Goal: Information Seeking & Learning: Learn about a topic

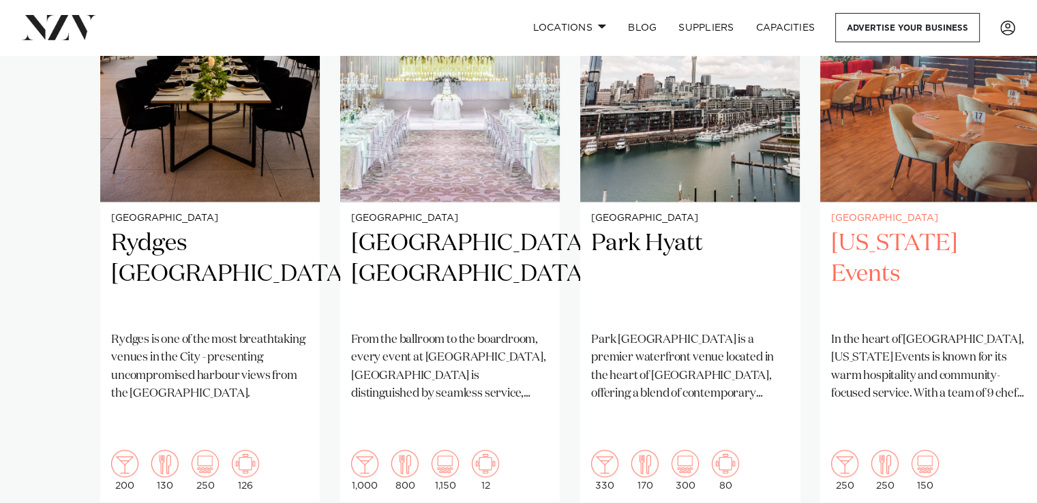
scroll to position [1096, 0]
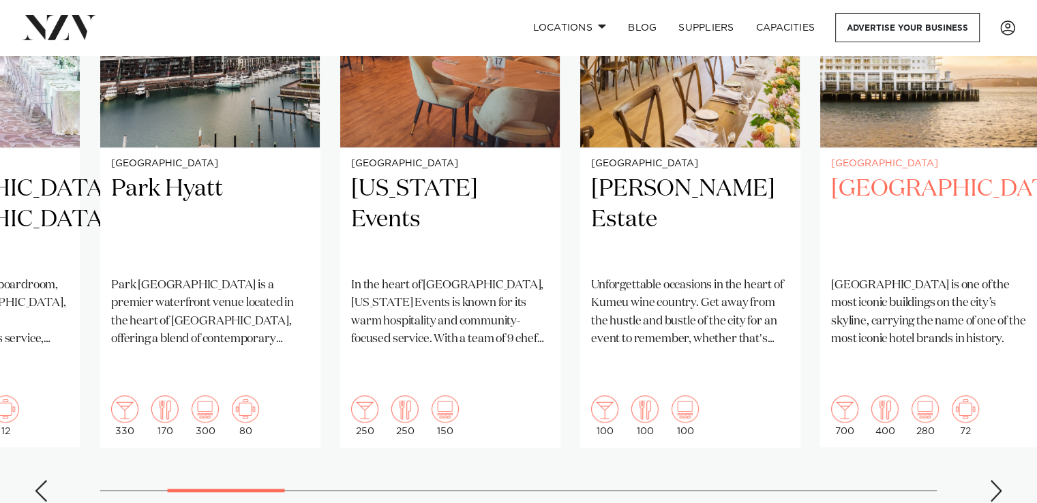
scroll to position [1151, 0]
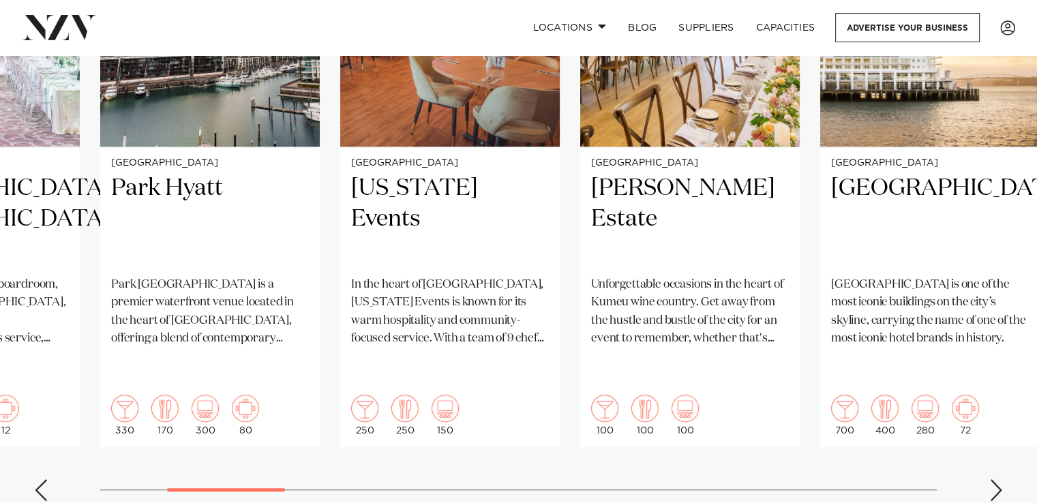
click at [989, 479] on div "Next slide" at bounding box center [996, 490] width 14 height 22
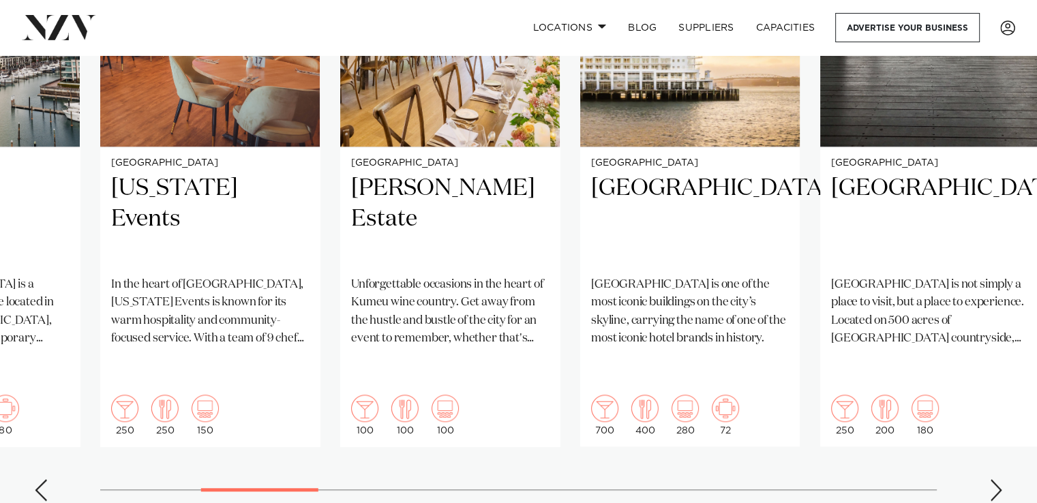
click at [989, 479] on div "Next slide" at bounding box center [996, 490] width 14 height 22
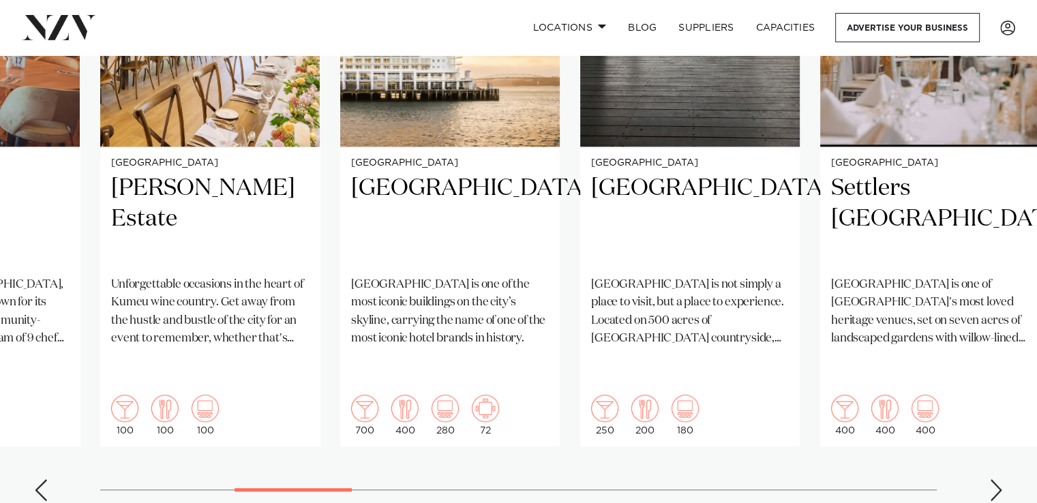
click at [989, 479] on div "Next slide" at bounding box center [996, 490] width 14 height 22
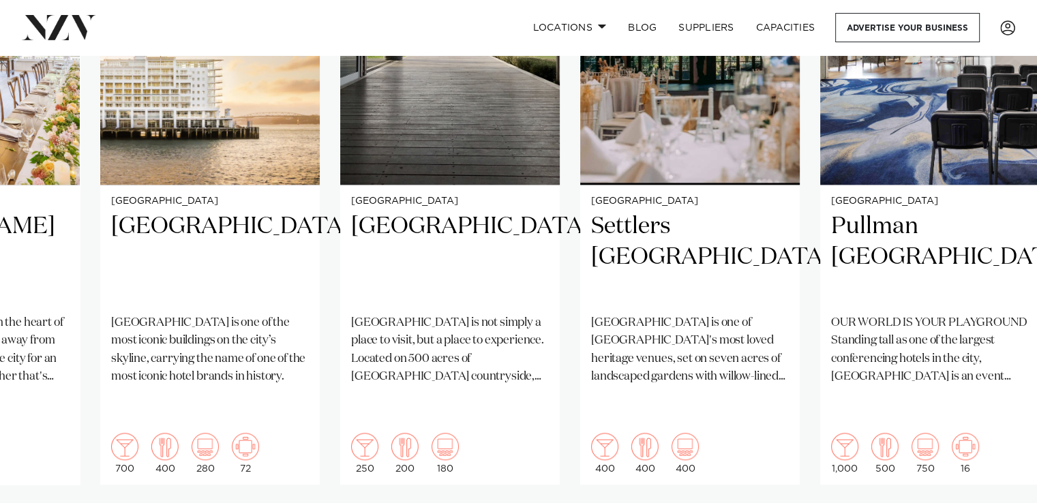
scroll to position [1145, 0]
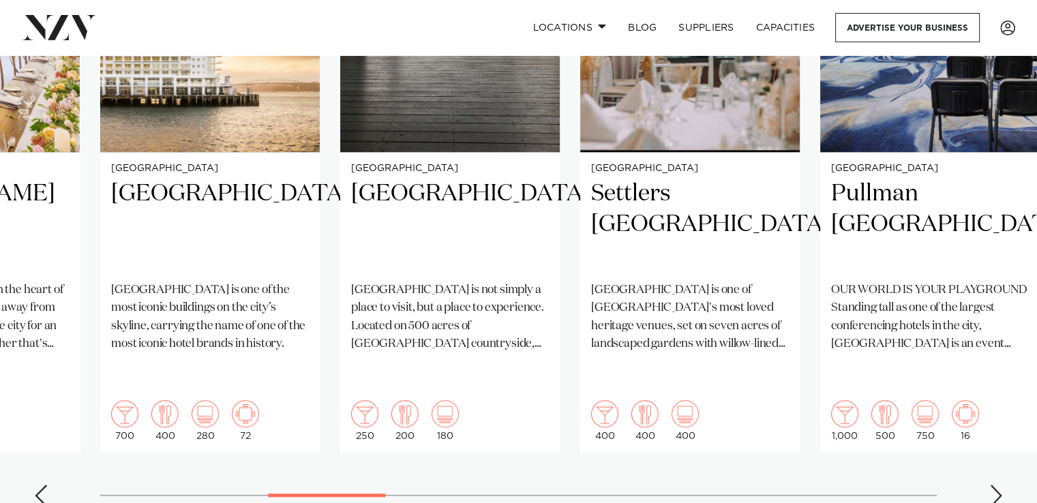
click at [989, 485] on div "Next slide" at bounding box center [996, 496] width 14 height 22
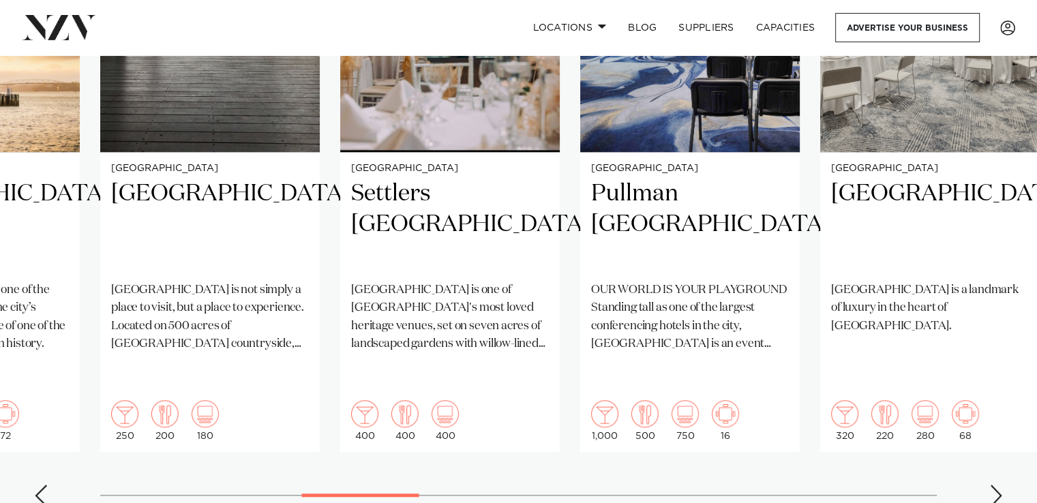
click at [989, 485] on div "Next slide" at bounding box center [996, 496] width 14 height 22
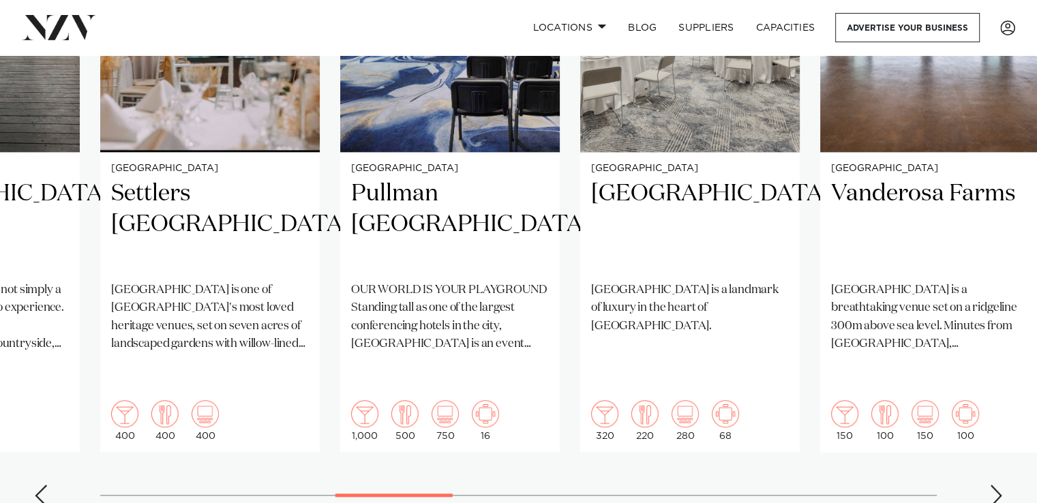
click at [989, 485] on div "Next slide" at bounding box center [996, 496] width 14 height 22
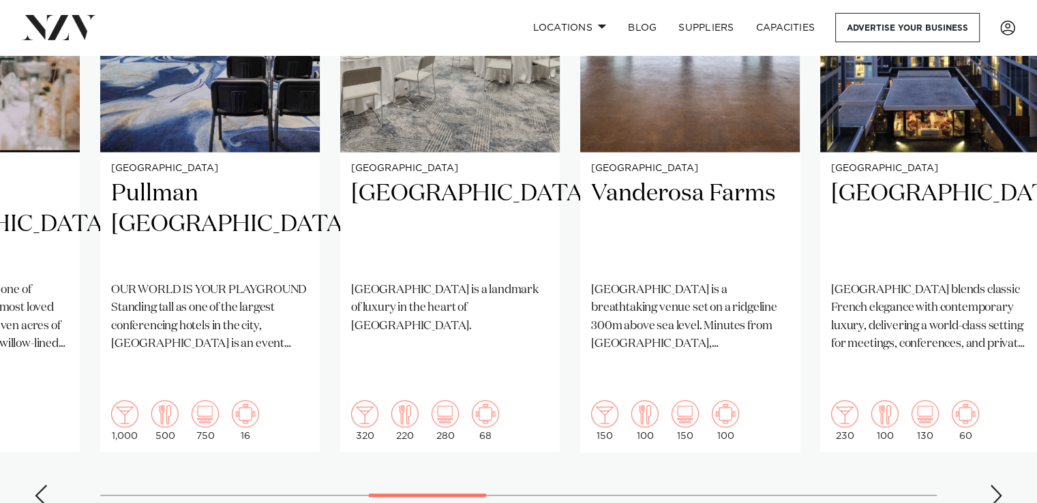
click at [989, 485] on div "Next slide" at bounding box center [996, 496] width 14 height 22
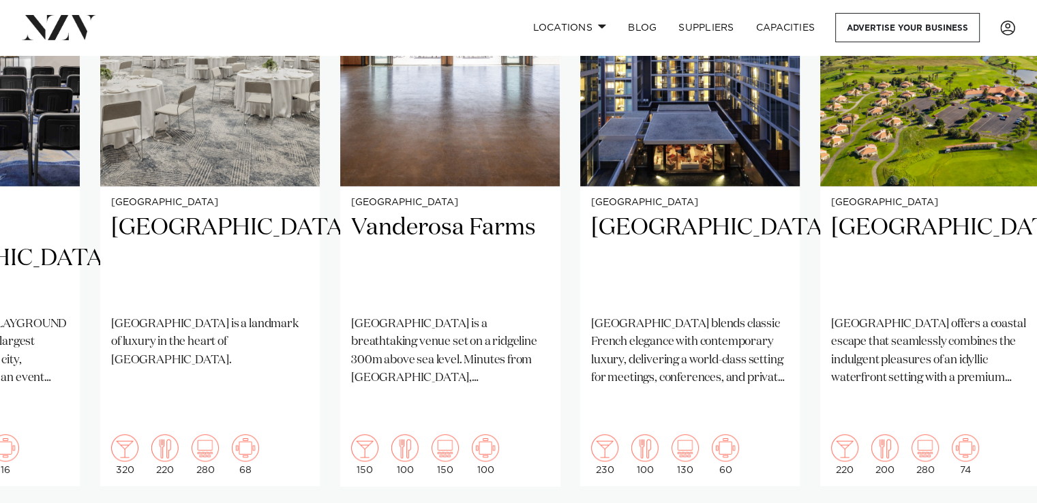
scroll to position [1113, 0]
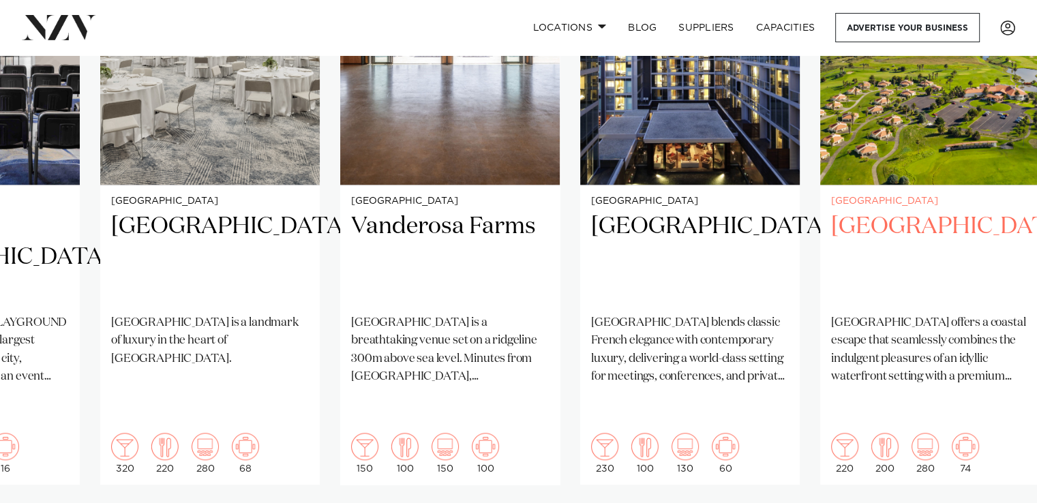
click at [853, 221] on h2 "Rydges Formosa Golf Resort" at bounding box center [930, 257] width 198 height 92
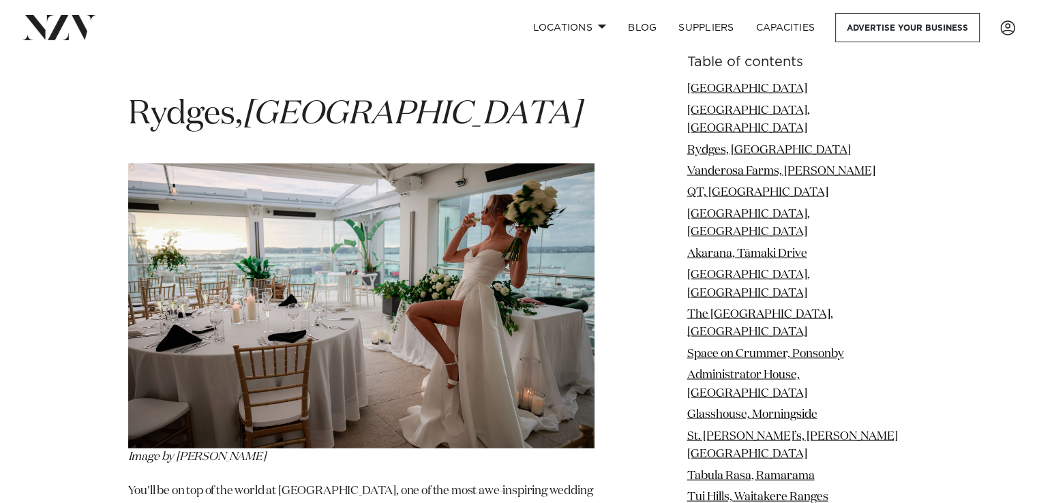
scroll to position [2791, 0]
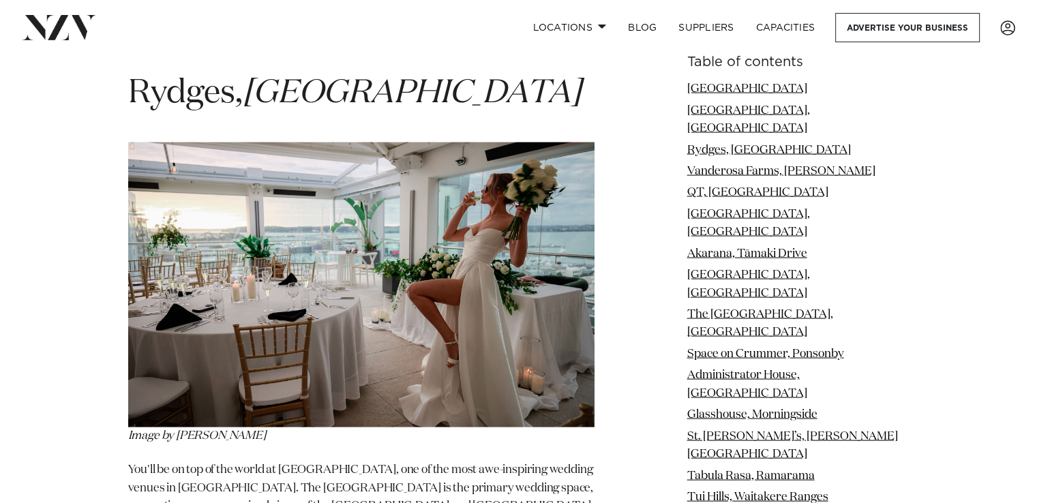
click at [405, 257] on img at bounding box center [361, 284] width 466 height 285
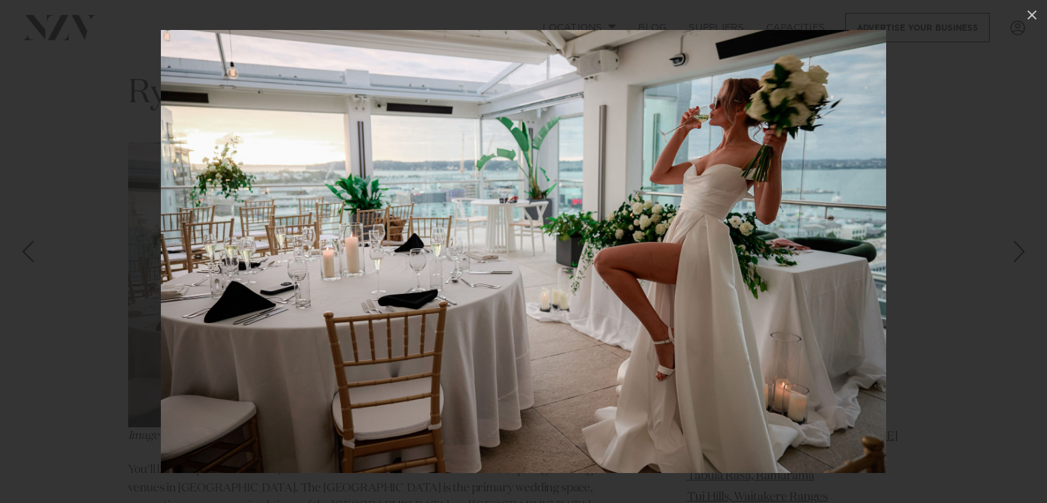
click at [1028, 250] on div "Next slide" at bounding box center [1019, 252] width 18 height 26
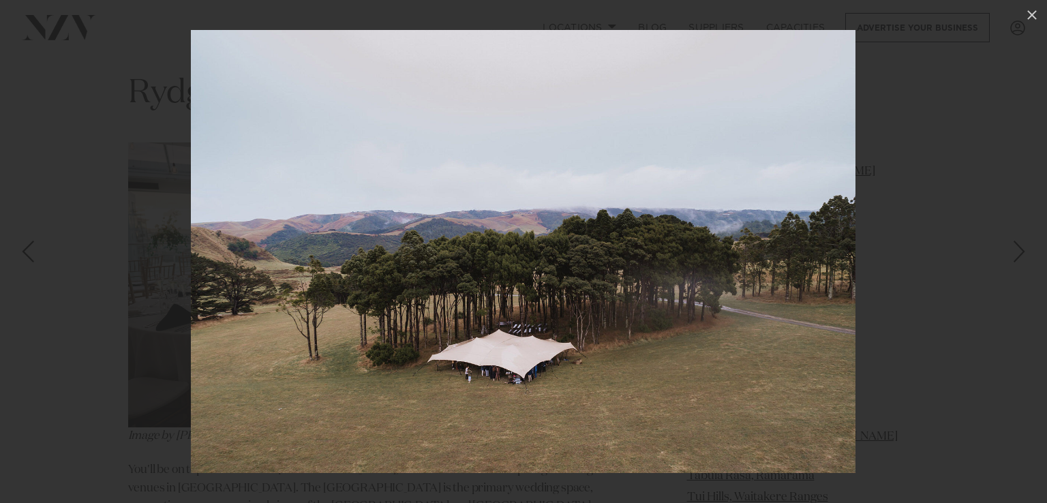
click at [646, 272] on img at bounding box center [523, 251] width 665 height 443
click at [680, 139] on img at bounding box center [523, 251] width 665 height 443
click at [1036, 175] on div at bounding box center [523, 251] width 1047 height 503
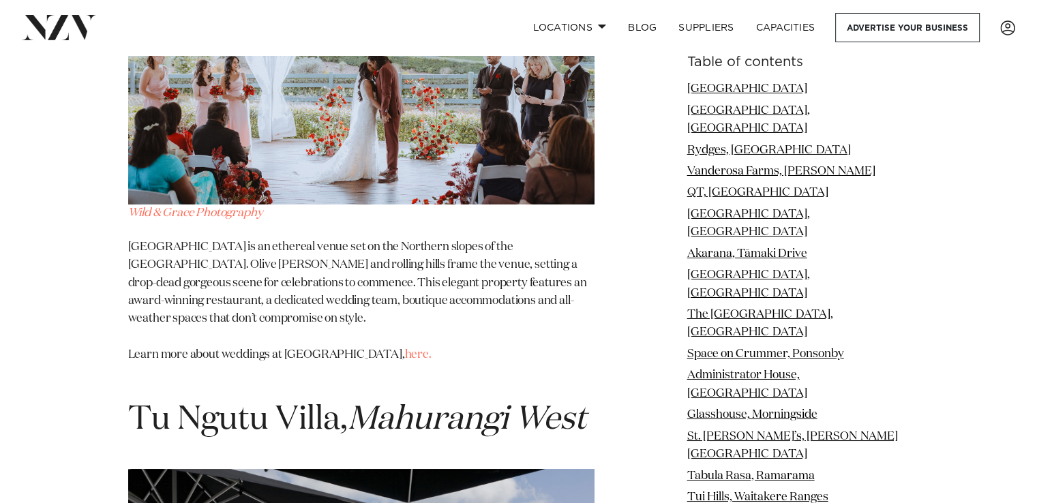
scroll to position [15299, 0]
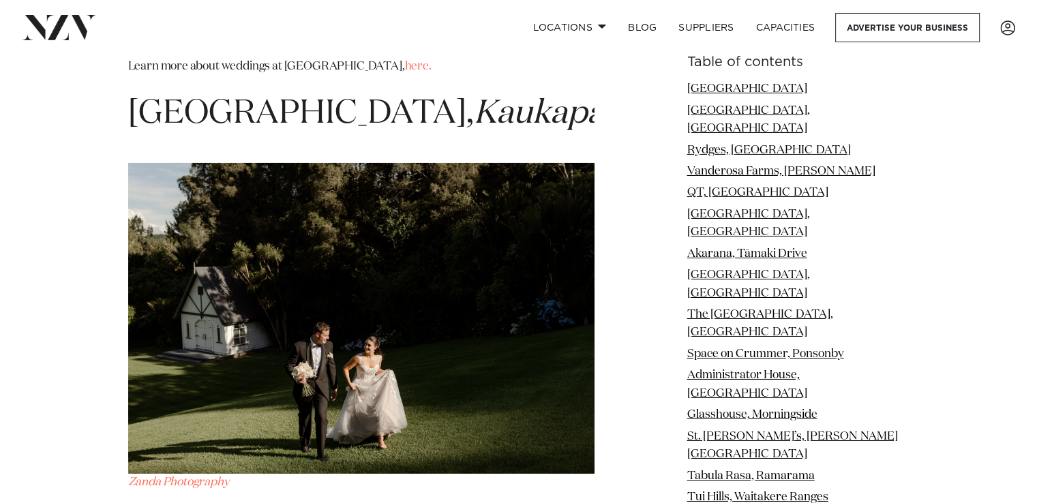
scroll to position [20642, 0]
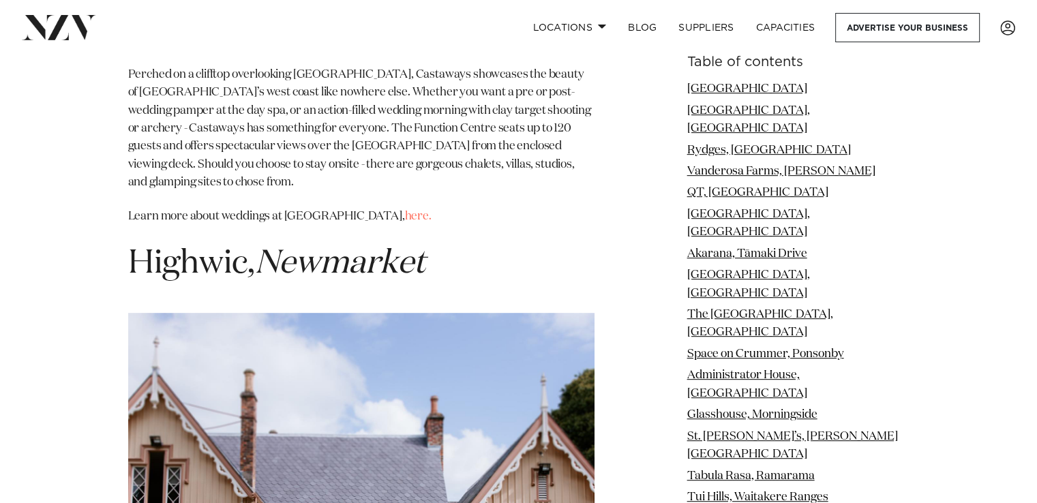
scroll to position [21329, 0]
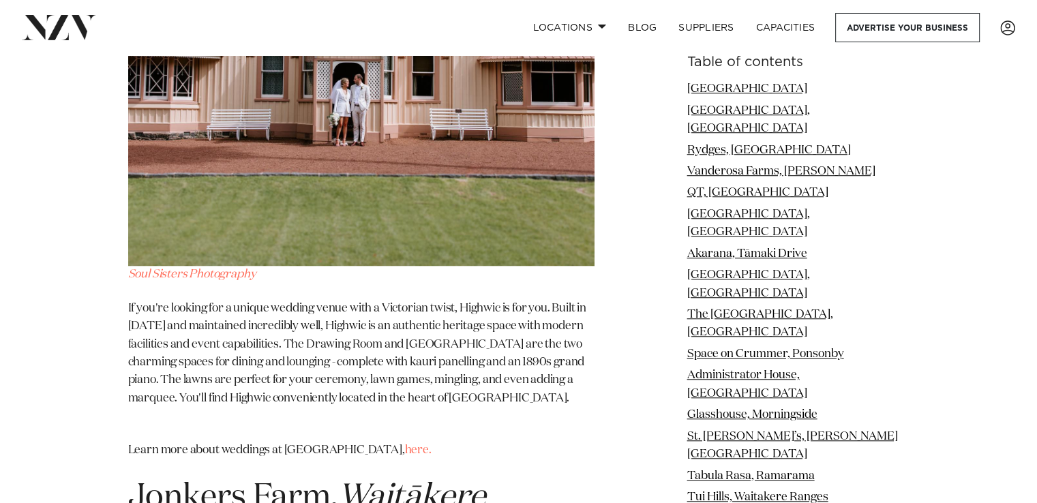
scroll to position [21843, 0]
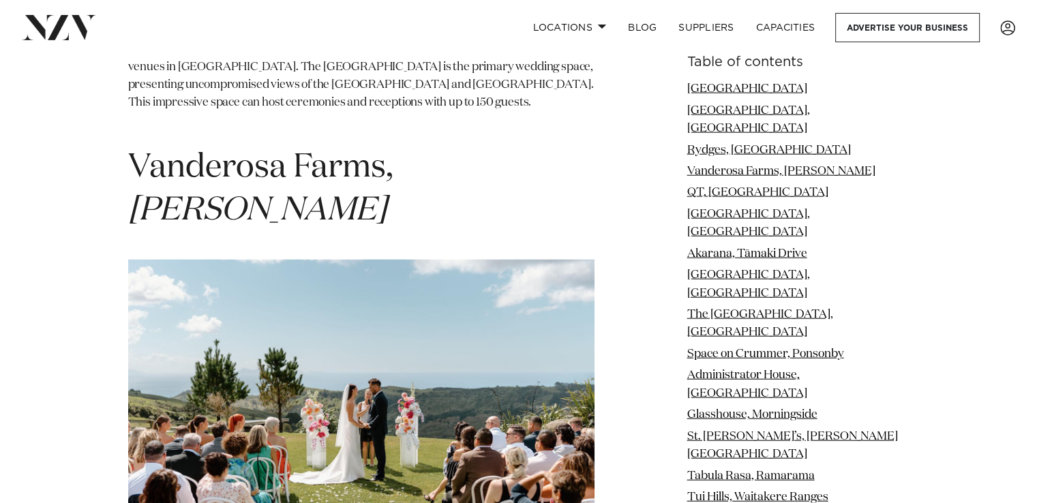
scroll to position [3335, 0]
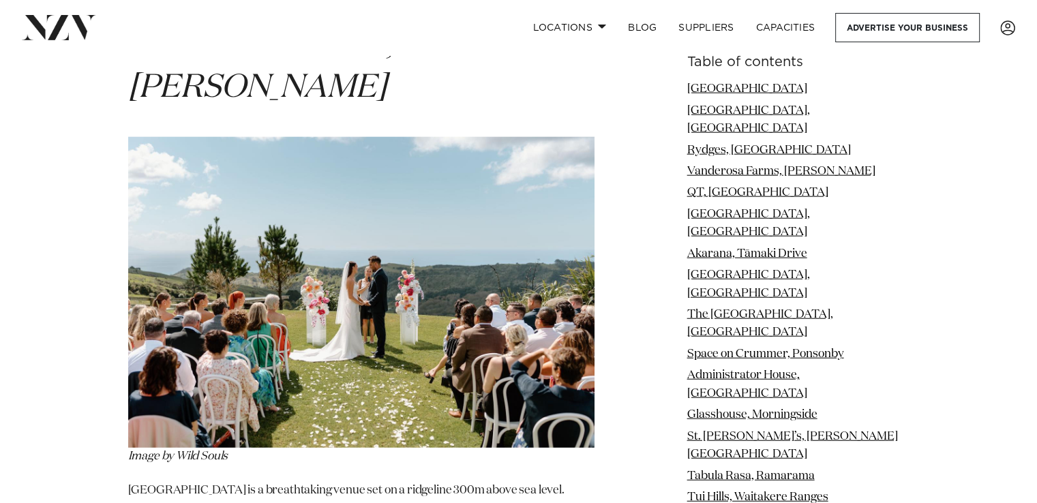
click at [414, 249] on img at bounding box center [361, 292] width 466 height 311
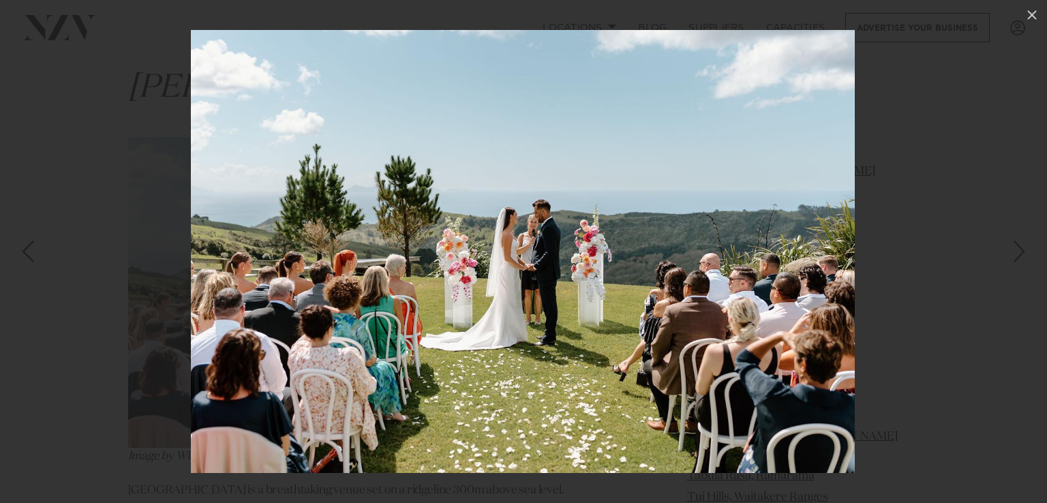
click at [932, 202] on div at bounding box center [523, 251] width 1047 height 503
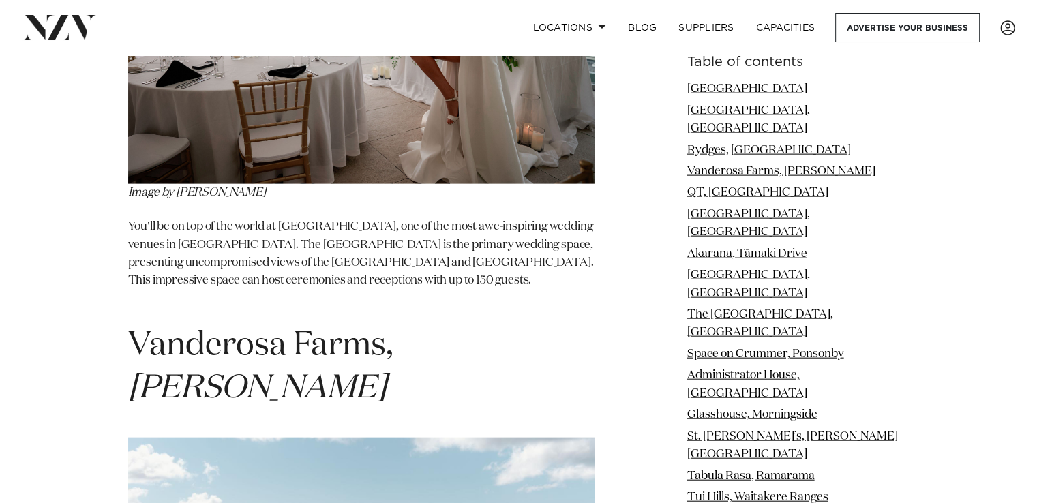
scroll to position [3031, 0]
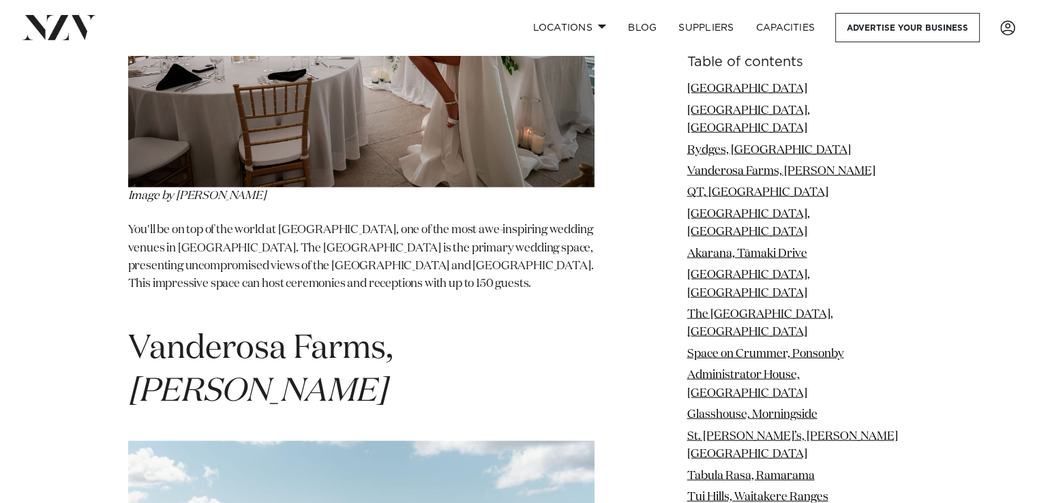
click at [258, 333] on span "Vanderosa Farms, Leigh" at bounding box center [260, 371] width 265 height 76
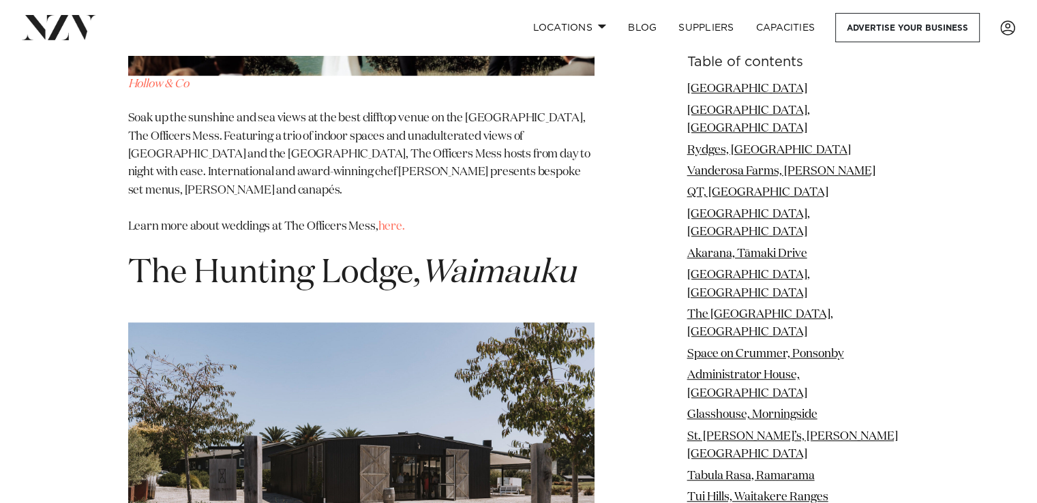
scroll to position [11304, 0]
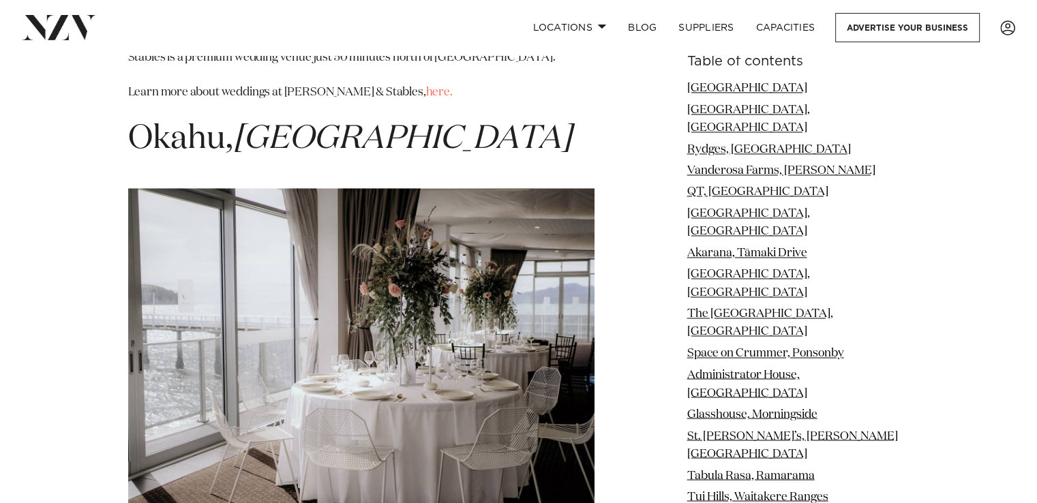
scroll to position [12607, 0]
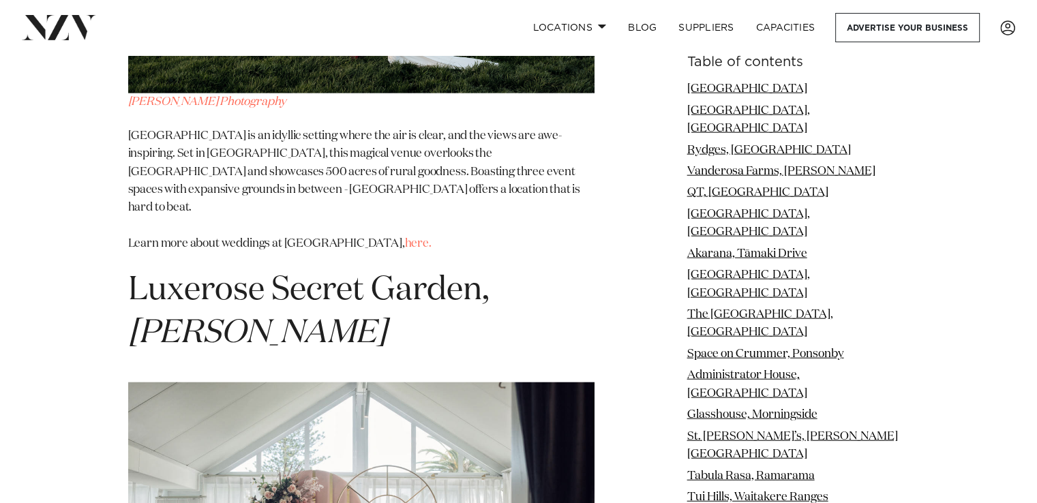
scroll to position [13581, 0]
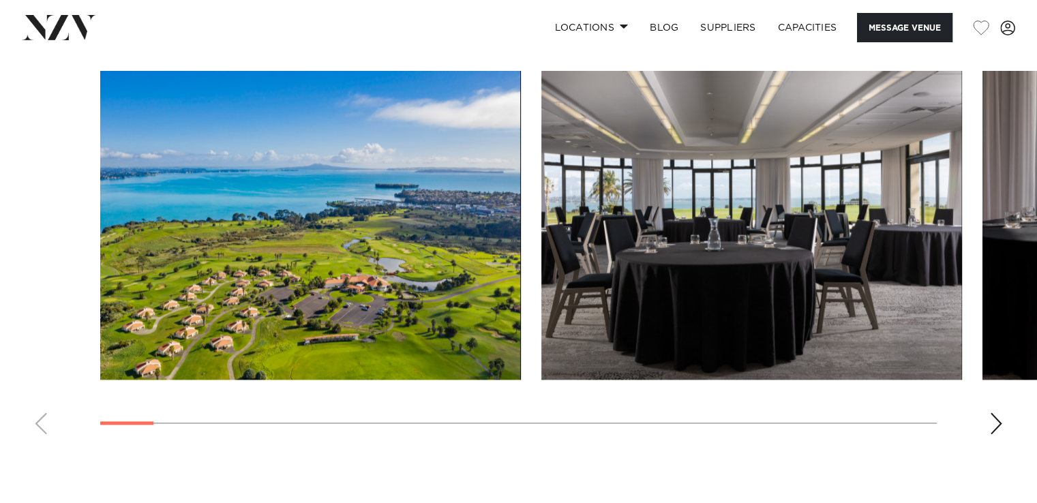
scroll to position [1751, 0]
click at [672, 213] on img "2 / 30" at bounding box center [751, 225] width 421 height 309
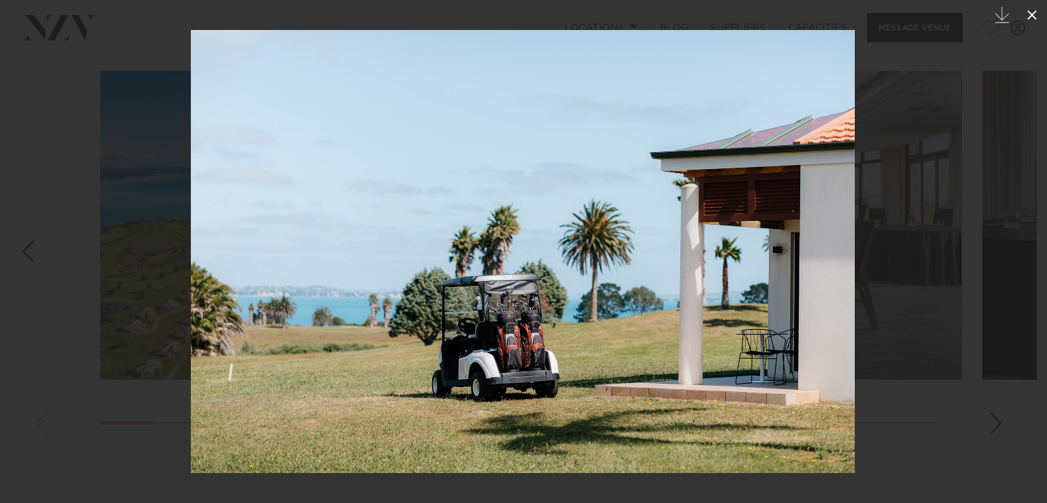
click at [1036, 14] on icon at bounding box center [1032, 15] width 16 height 16
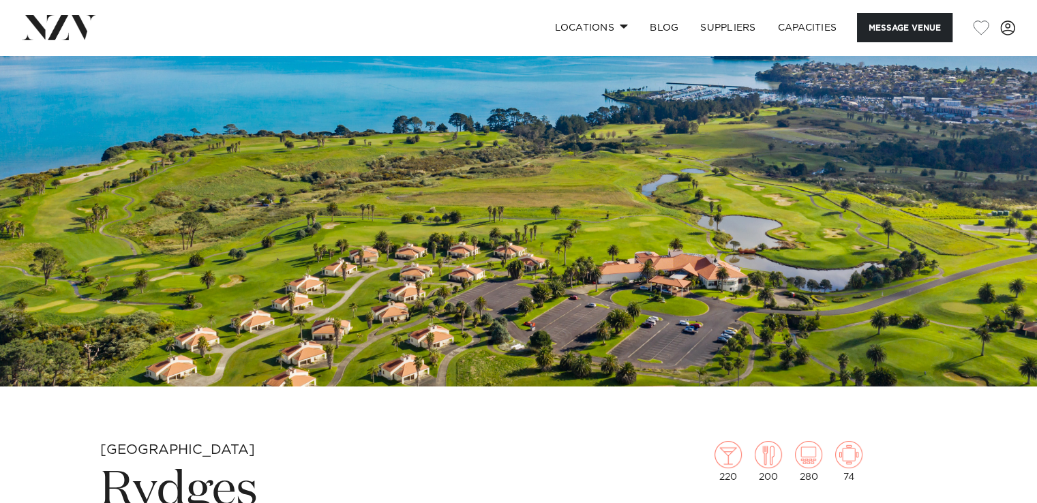
scroll to position [176, 0]
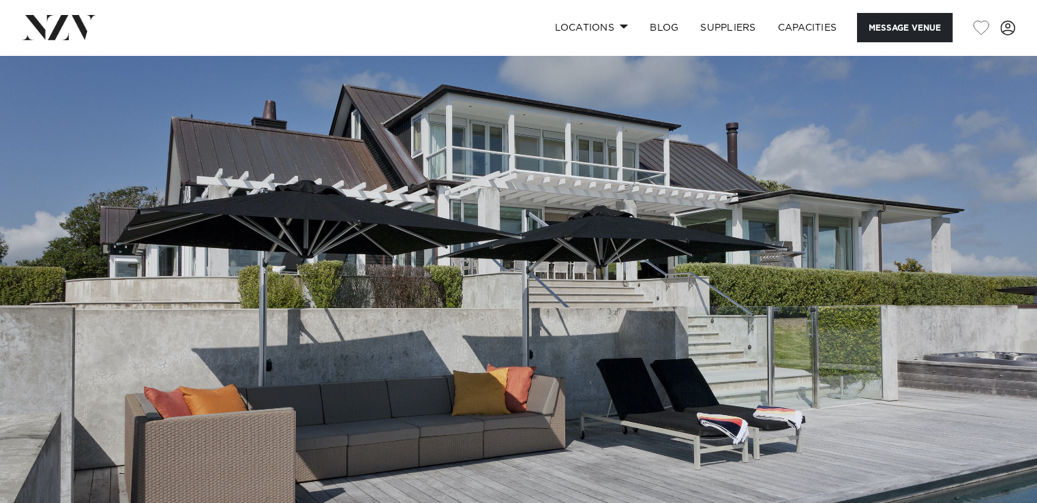
click at [436, 438] on img at bounding box center [518, 298] width 1037 height 486
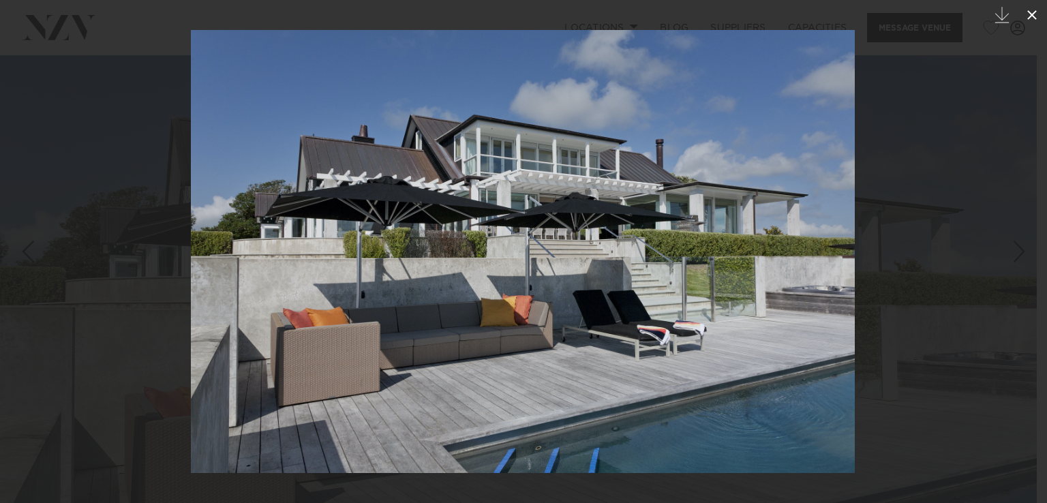
click at [1030, 15] on icon at bounding box center [1032, 15] width 16 height 16
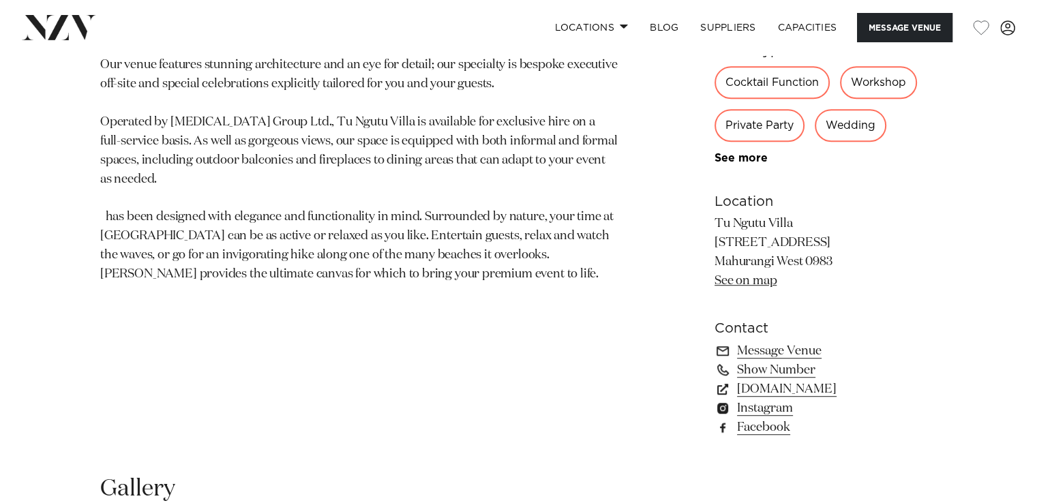
scroll to position [795, 0]
click at [760, 277] on link "See on map" at bounding box center [746, 281] width 62 height 12
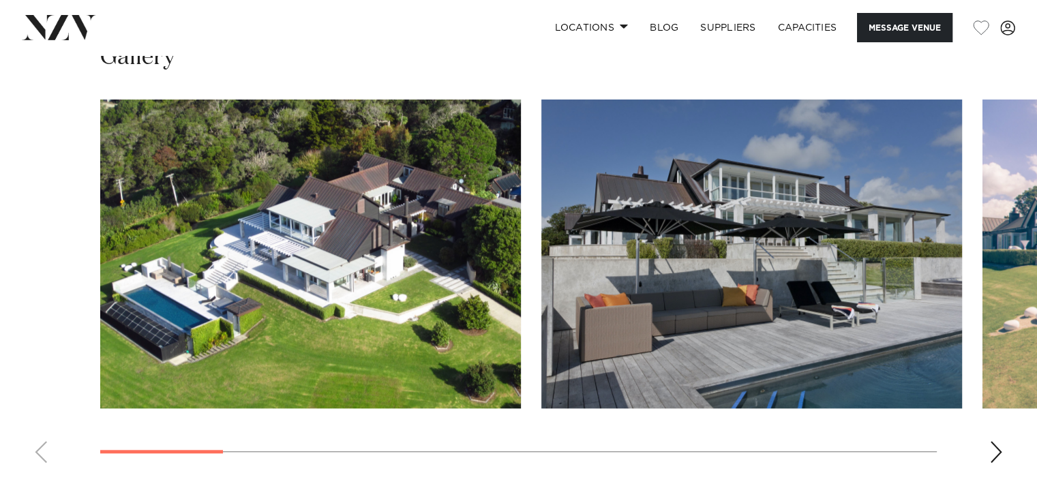
scroll to position [1229, 0]
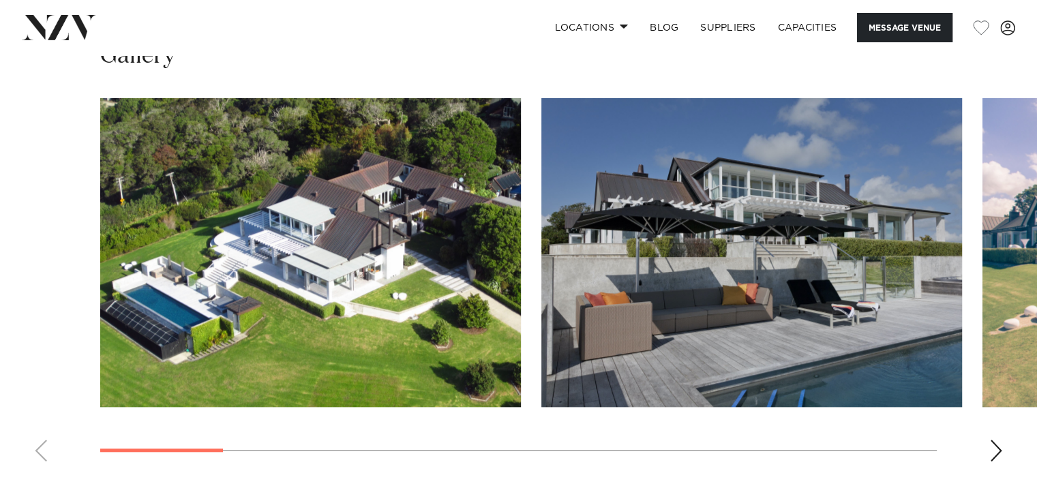
click at [305, 268] on img "1 / 13" at bounding box center [310, 252] width 421 height 309
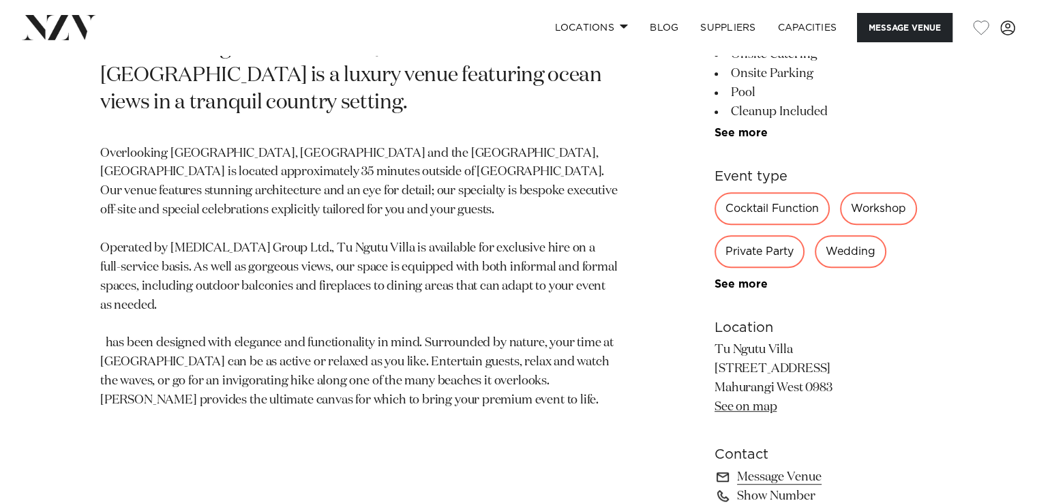
scroll to position [775, 0]
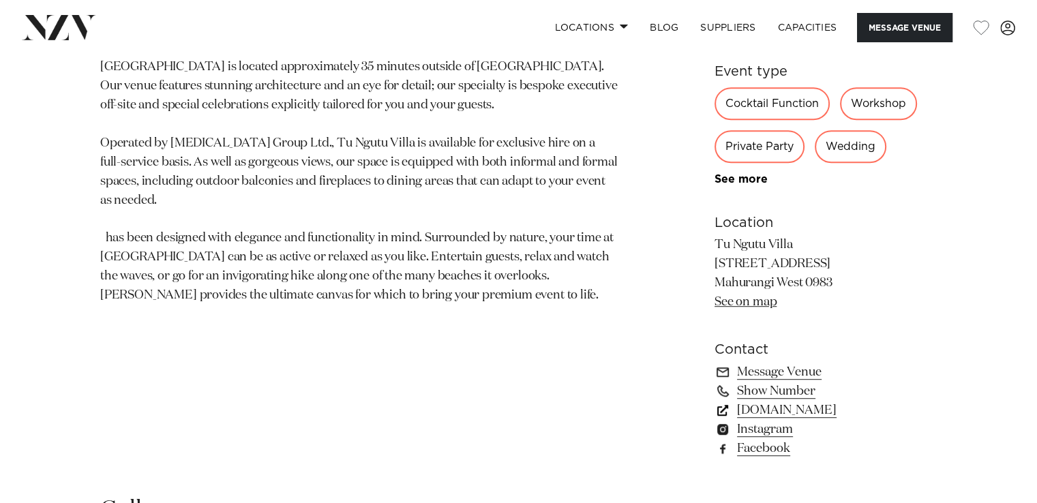
click at [808, 412] on link "www.tungutuvilla.com" at bounding box center [826, 410] width 222 height 19
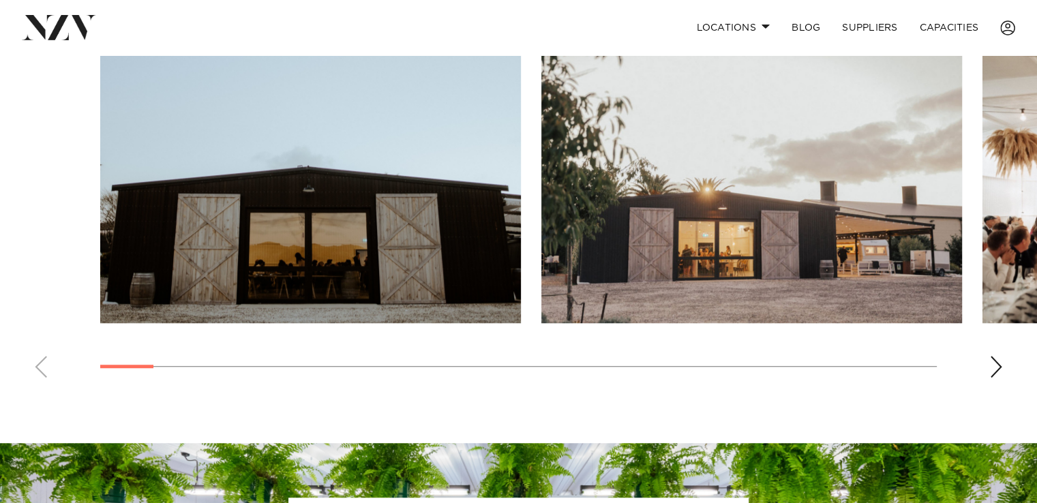
scroll to position [1000, 0]
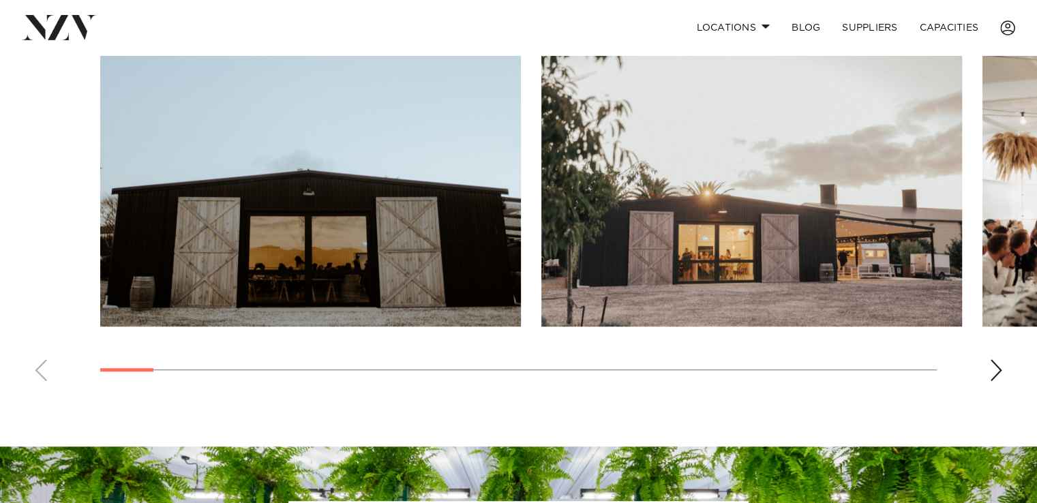
click at [995, 378] on div "Next slide" at bounding box center [996, 370] width 14 height 22
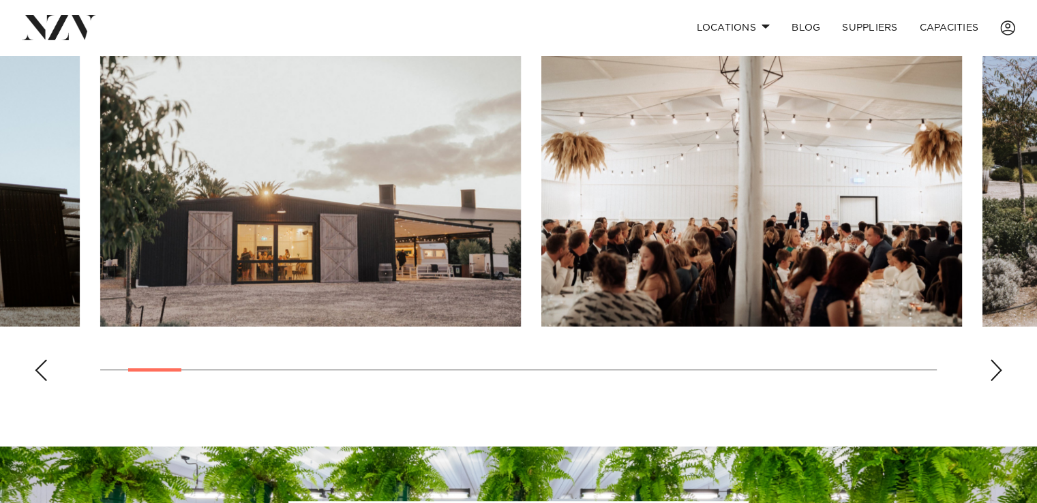
click at [995, 378] on div "Next slide" at bounding box center [996, 370] width 14 height 22
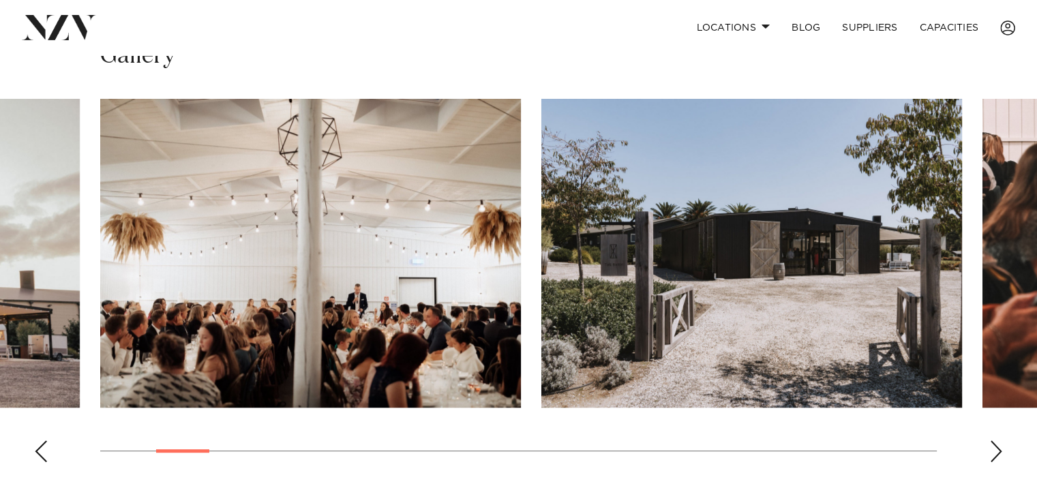
scroll to position [920, 0]
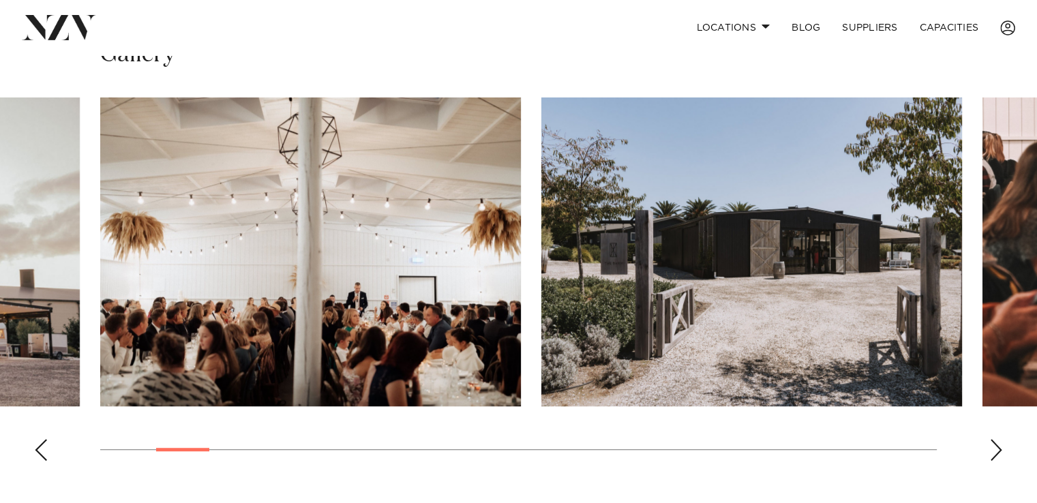
click at [997, 451] on div "Next slide" at bounding box center [996, 450] width 14 height 22
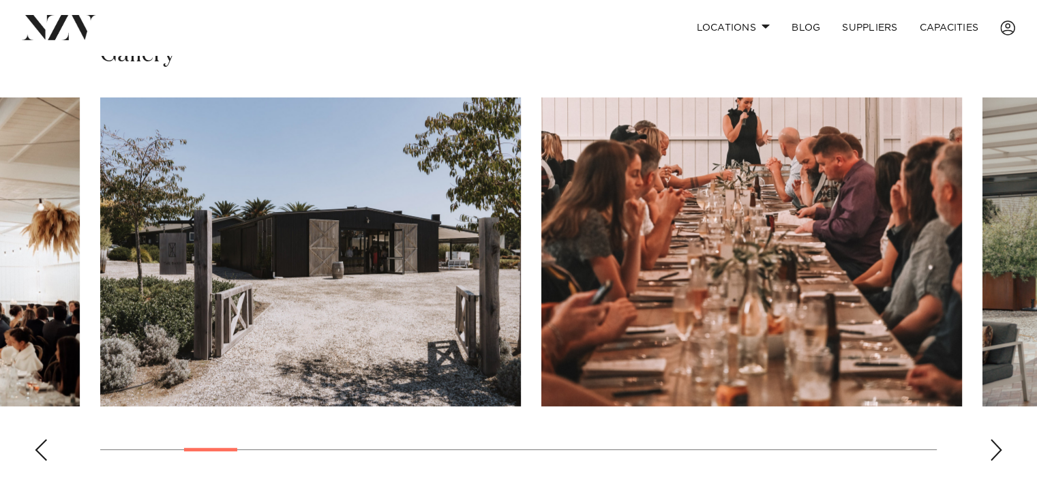
click at [997, 451] on div "Next slide" at bounding box center [996, 450] width 14 height 22
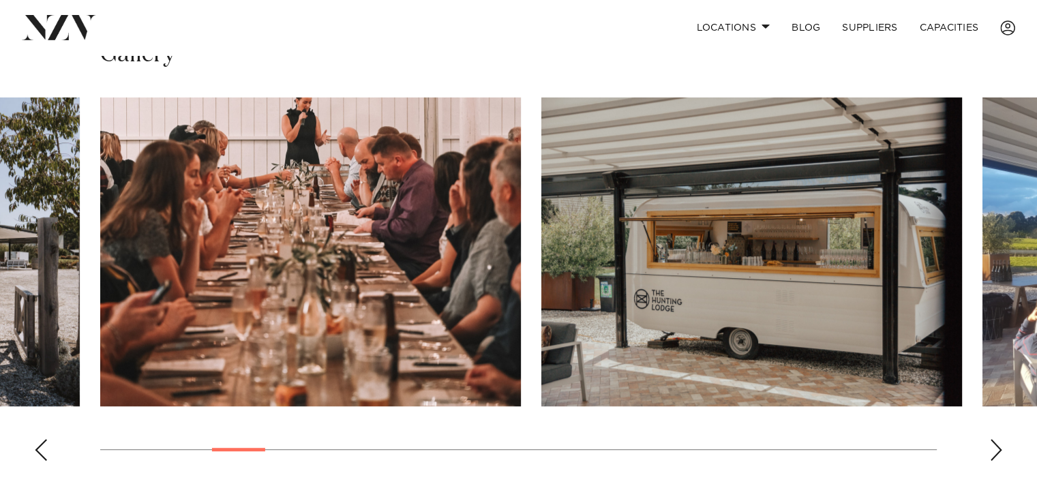
click at [997, 451] on div "Next slide" at bounding box center [996, 450] width 14 height 22
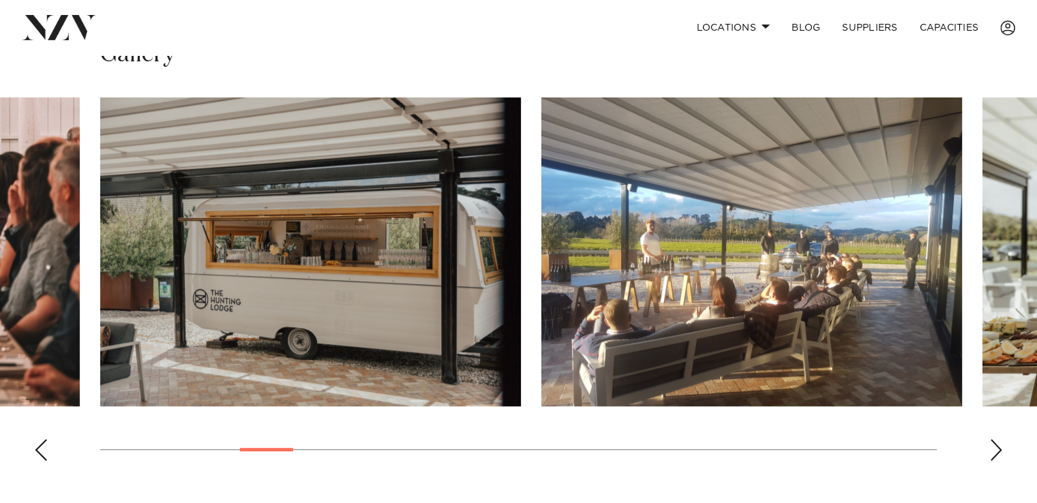
click at [997, 451] on div "Next slide" at bounding box center [996, 450] width 14 height 22
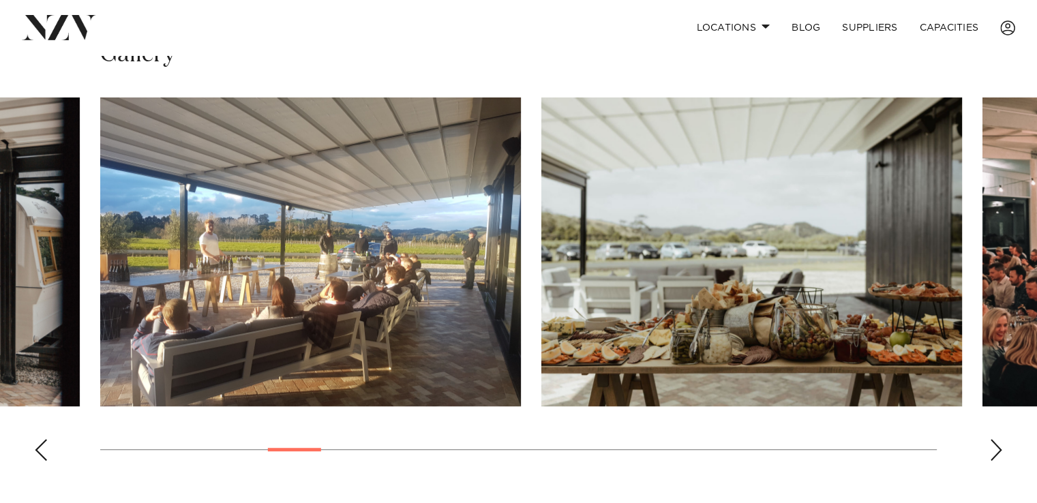
click at [997, 451] on div "Next slide" at bounding box center [996, 450] width 14 height 22
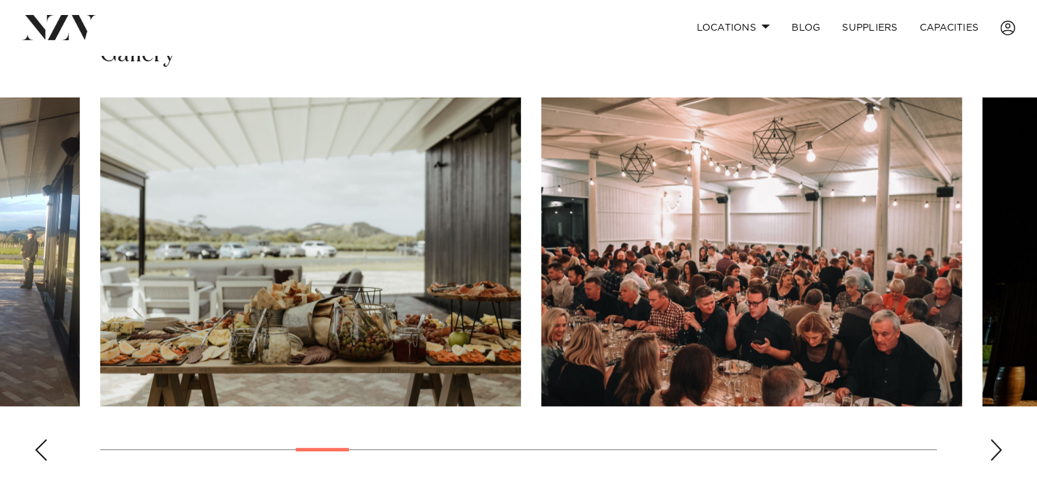
click at [997, 451] on div "Next slide" at bounding box center [996, 450] width 14 height 22
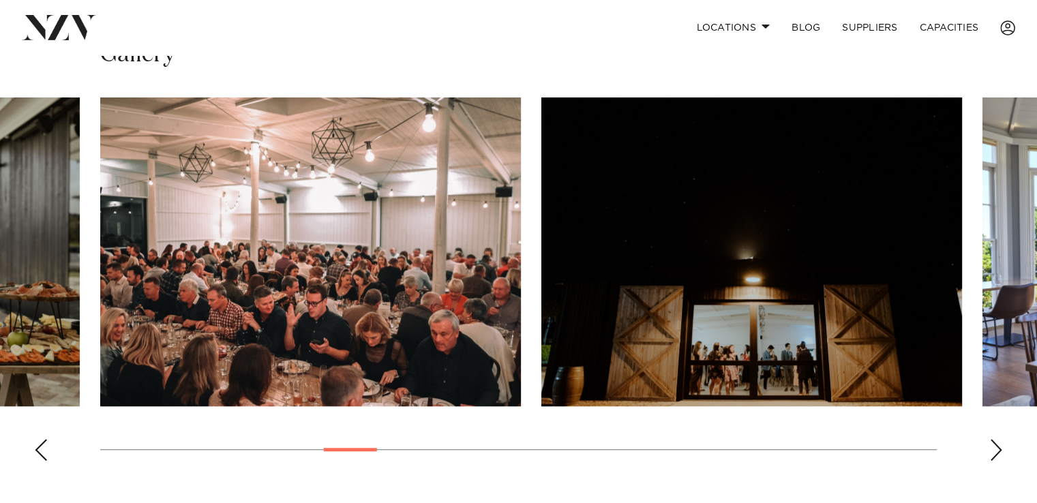
click at [997, 451] on div "Next slide" at bounding box center [996, 450] width 14 height 22
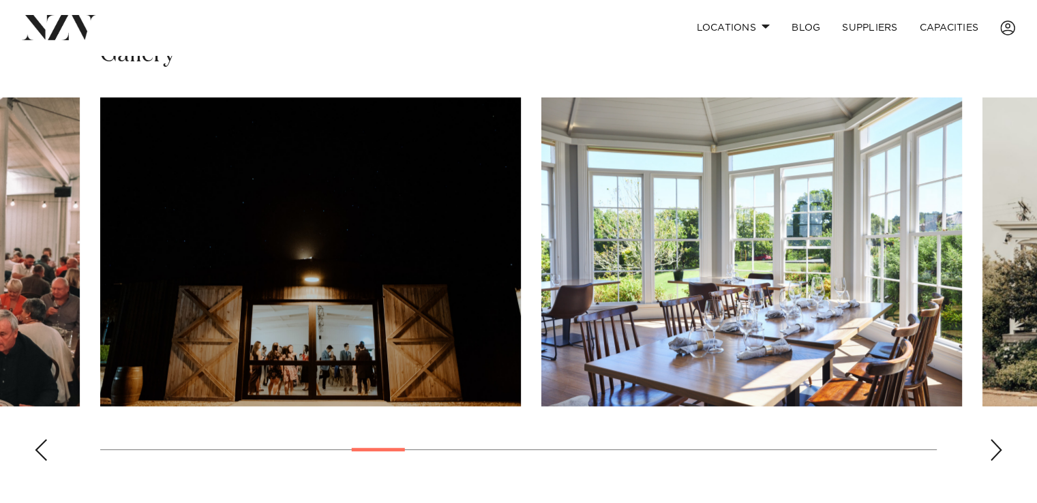
click at [997, 451] on div "Next slide" at bounding box center [996, 450] width 14 height 22
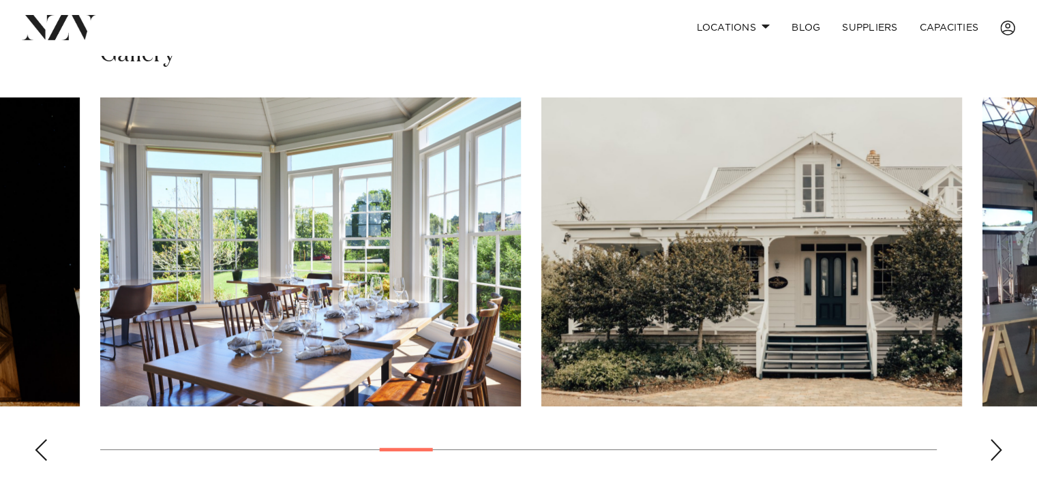
click at [997, 451] on div "Next slide" at bounding box center [996, 450] width 14 height 22
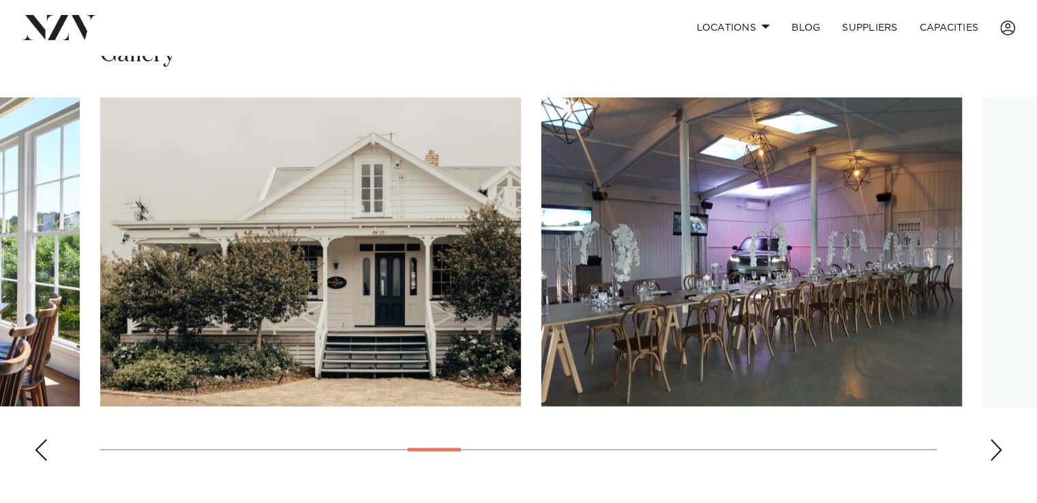
click at [997, 451] on div "Next slide" at bounding box center [996, 450] width 14 height 22
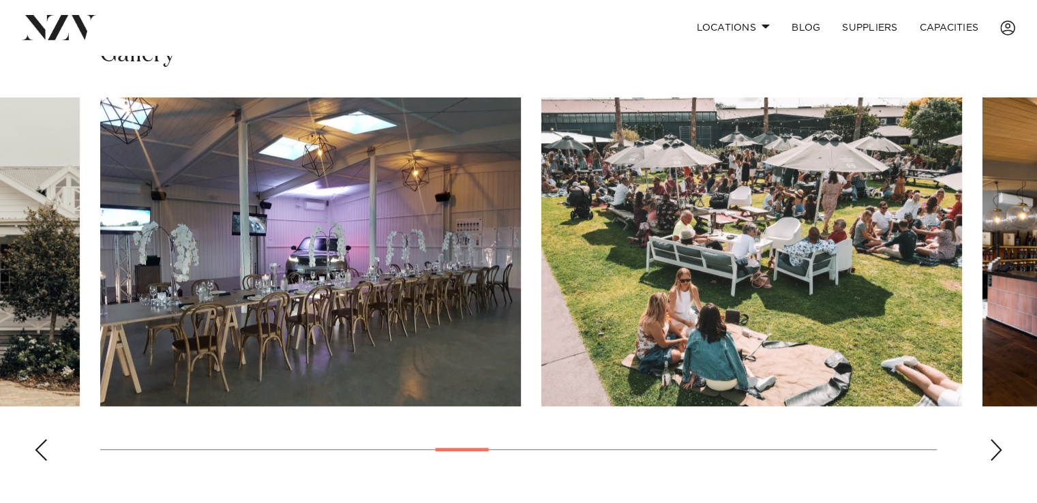
click at [997, 451] on div "Next slide" at bounding box center [996, 450] width 14 height 22
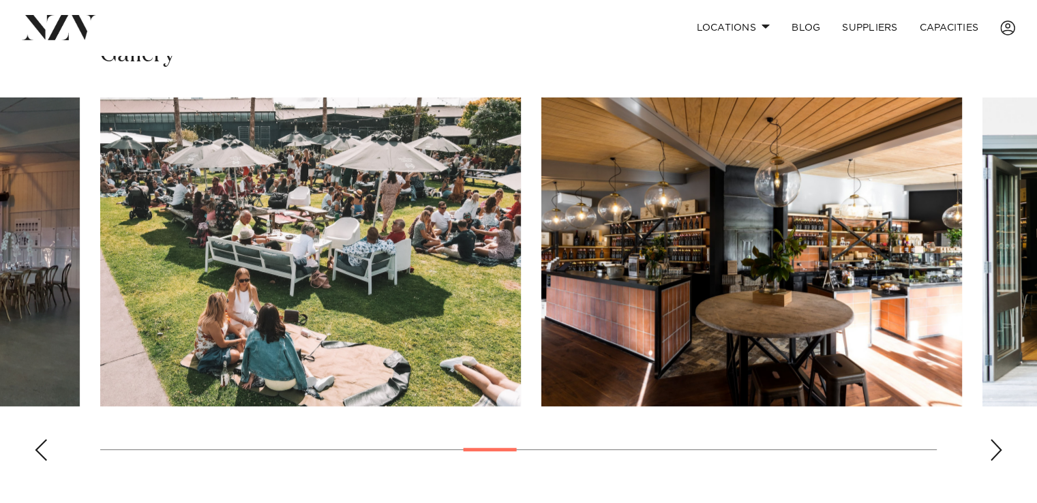
click at [997, 451] on div "Next slide" at bounding box center [996, 450] width 14 height 22
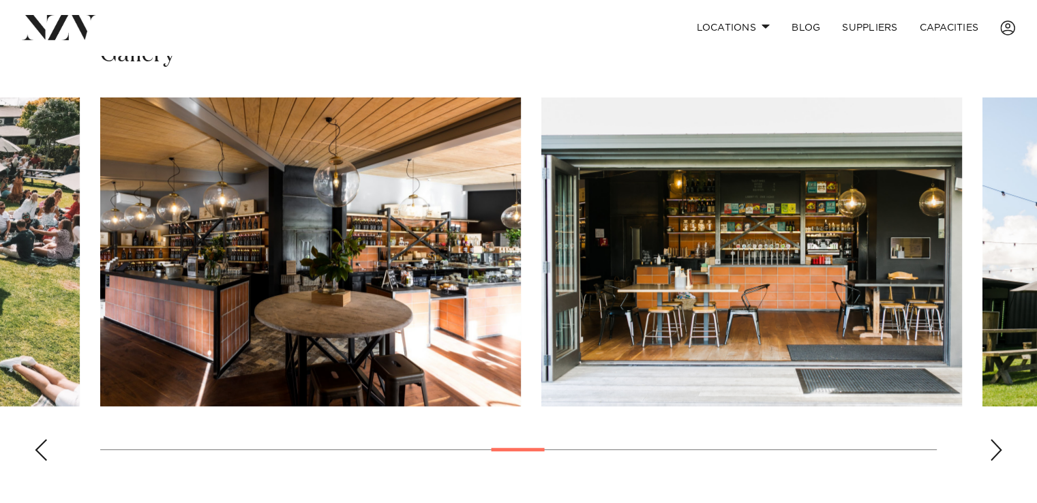
click at [997, 451] on div "Next slide" at bounding box center [996, 450] width 14 height 22
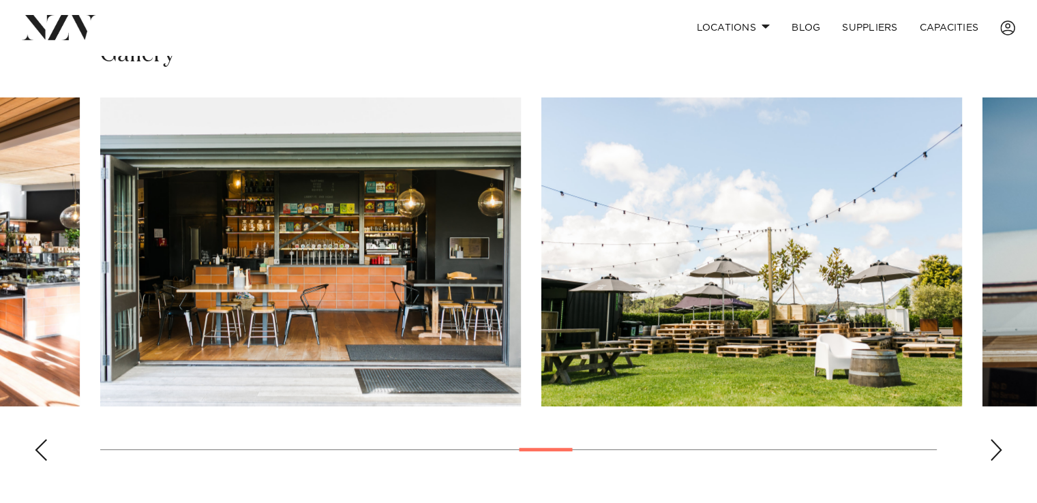
click at [997, 451] on div "Next slide" at bounding box center [996, 450] width 14 height 22
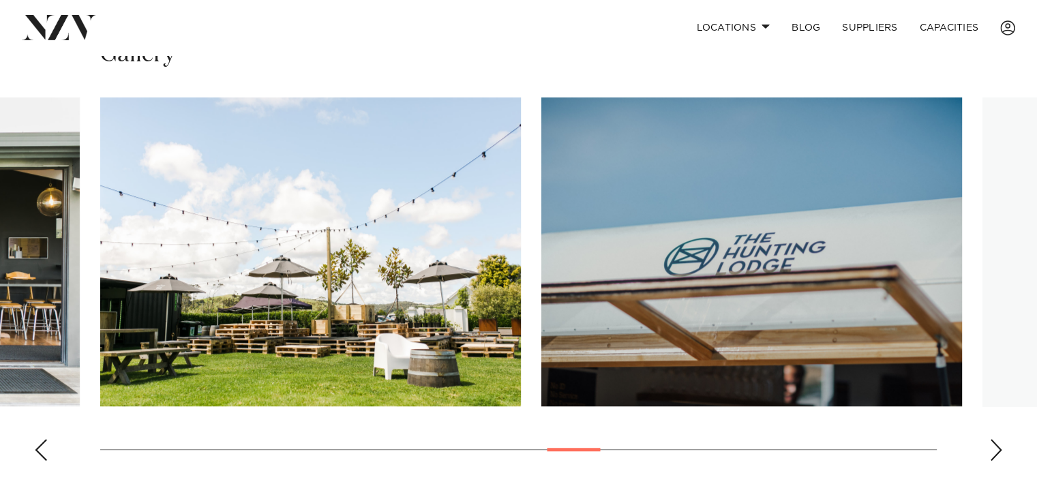
click at [997, 451] on div "Next slide" at bounding box center [996, 450] width 14 height 22
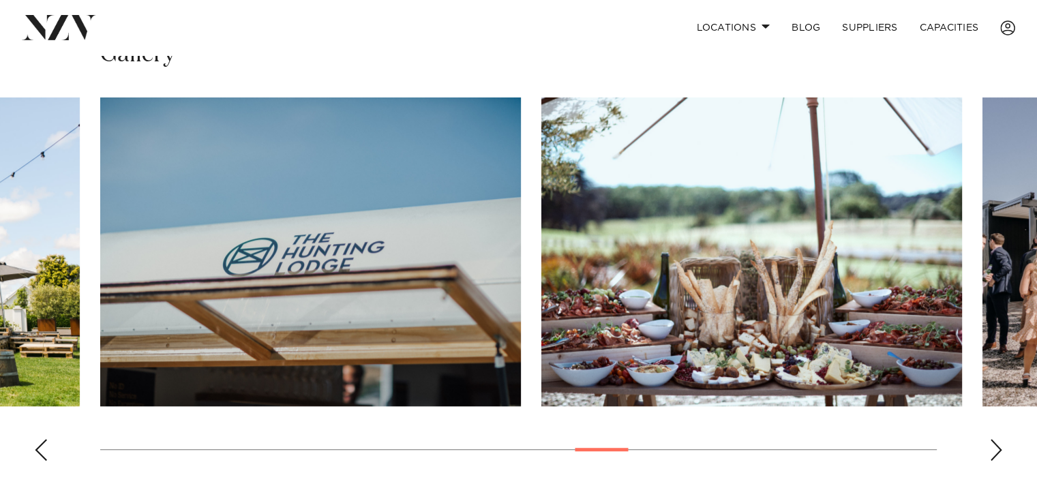
click at [997, 451] on div "Next slide" at bounding box center [996, 450] width 14 height 22
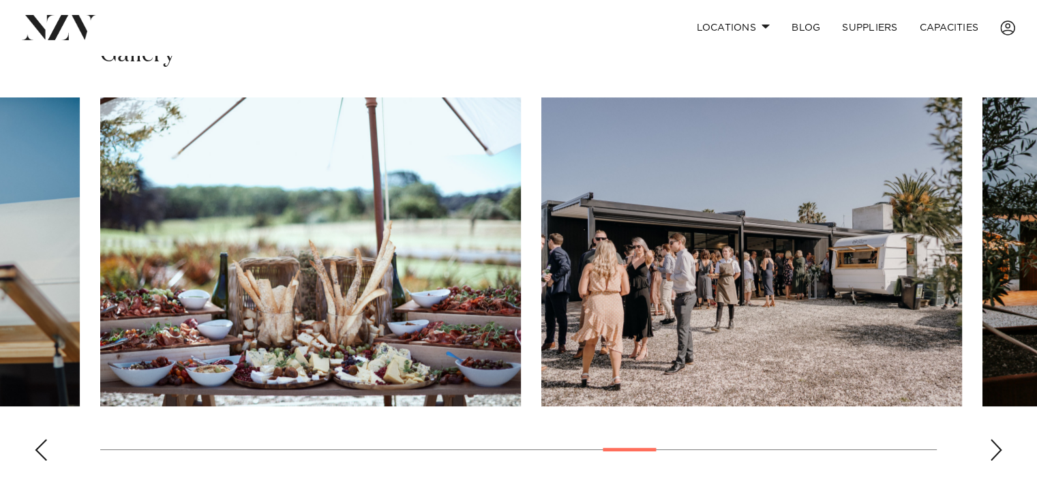
click at [997, 451] on div "Next slide" at bounding box center [996, 450] width 14 height 22
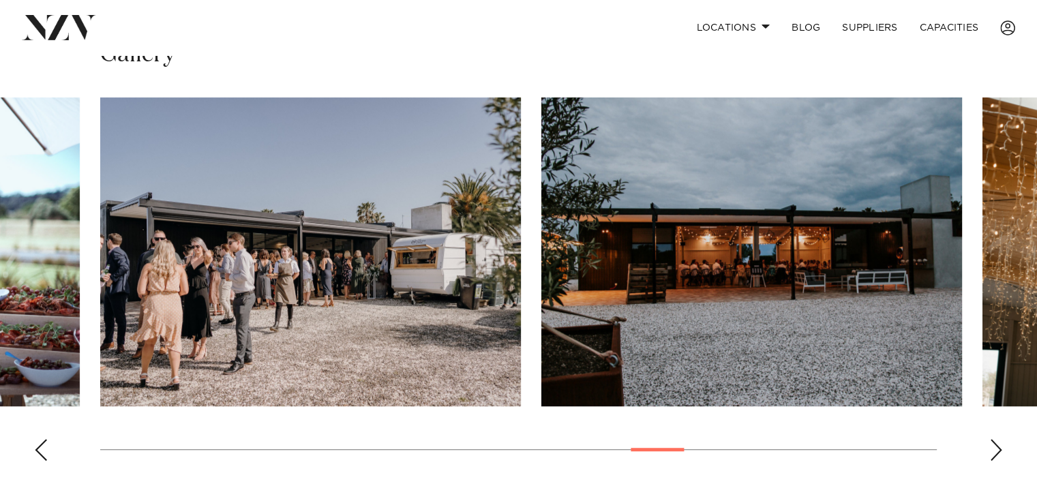
click at [997, 451] on div "Next slide" at bounding box center [996, 450] width 14 height 22
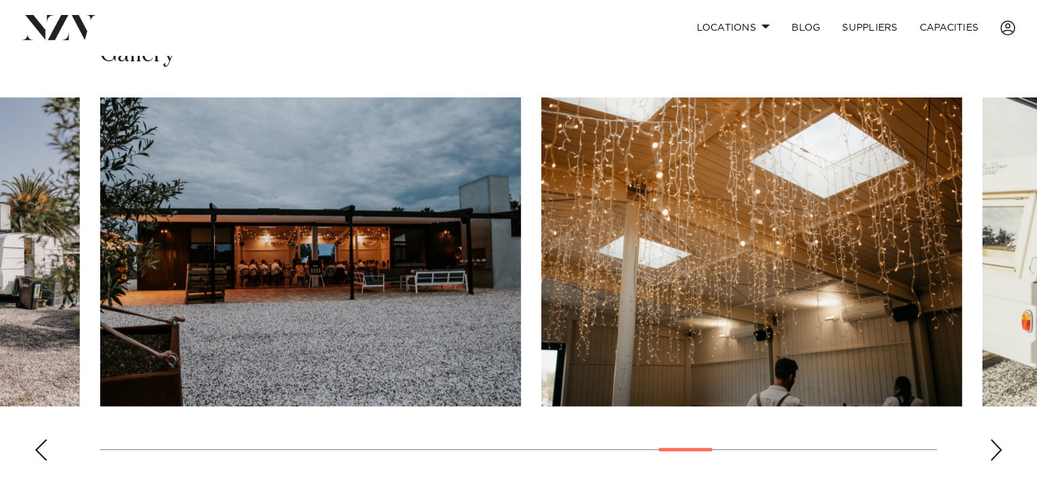
click at [997, 451] on div "Next slide" at bounding box center [996, 450] width 14 height 22
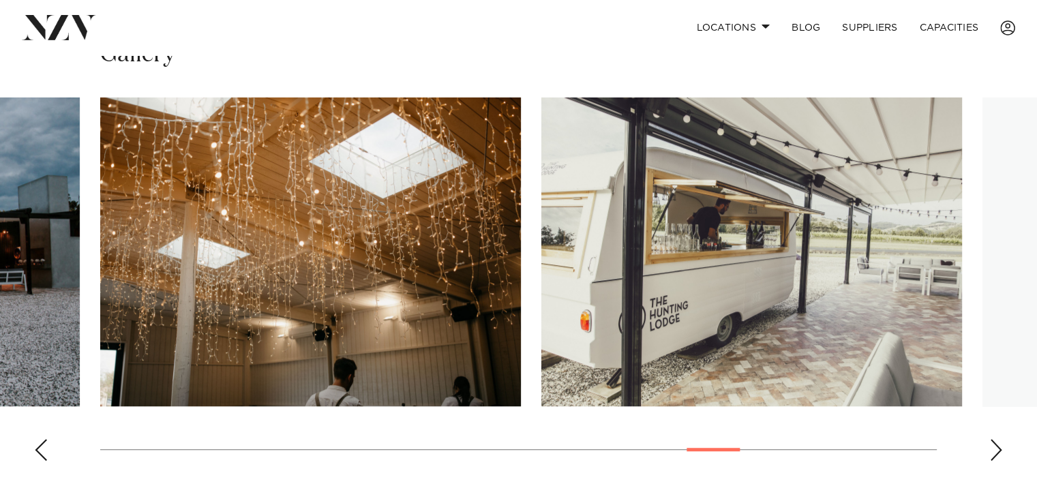
click at [997, 451] on div "Next slide" at bounding box center [996, 450] width 14 height 22
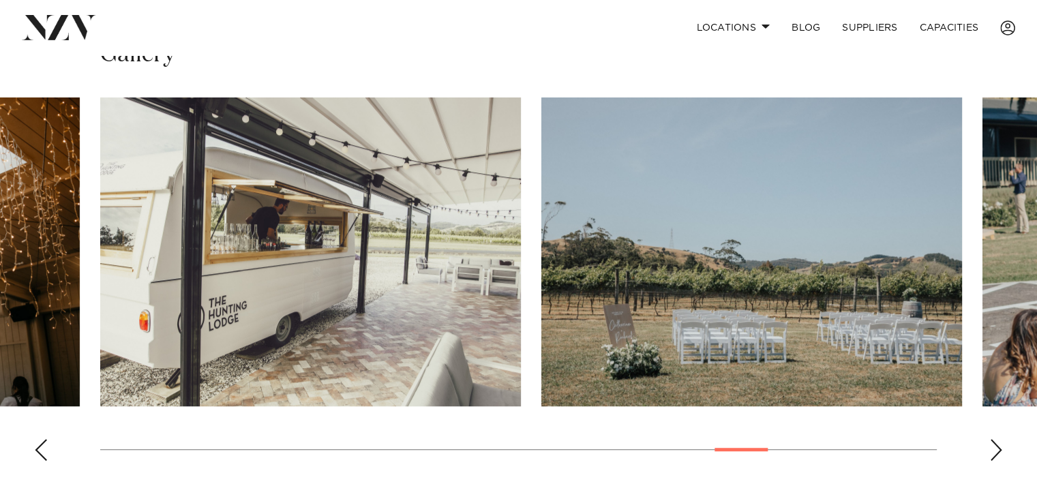
click at [997, 451] on div "Next slide" at bounding box center [996, 450] width 14 height 22
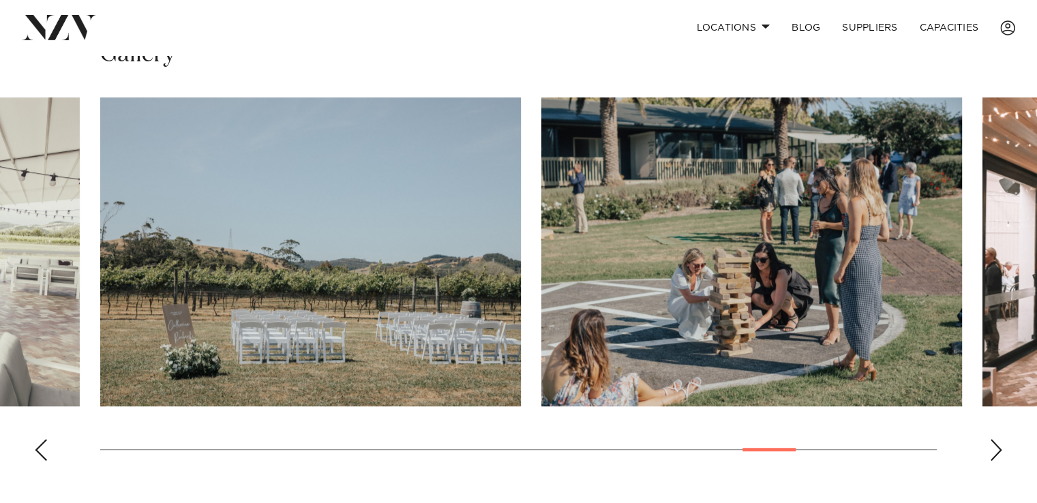
click at [997, 451] on div "Next slide" at bounding box center [996, 450] width 14 height 22
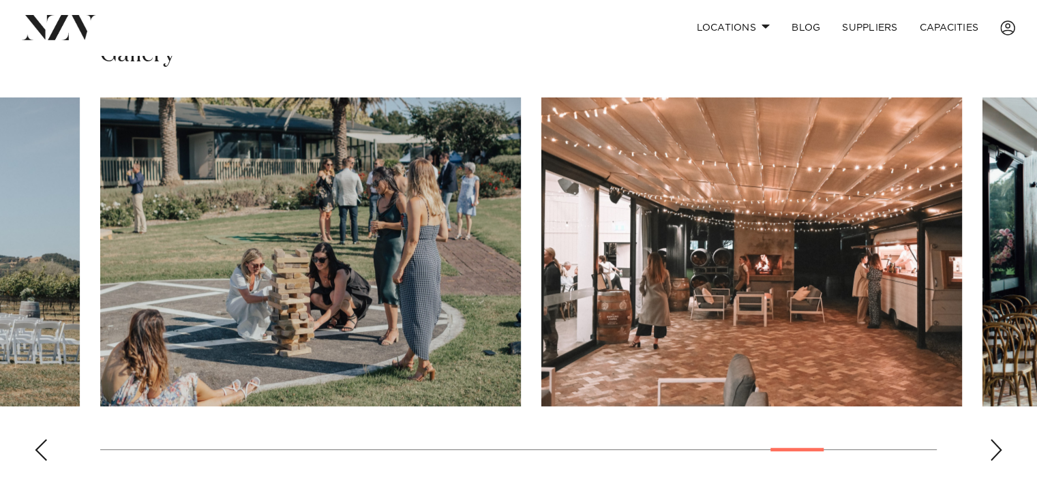
click at [997, 451] on div "Next slide" at bounding box center [996, 450] width 14 height 22
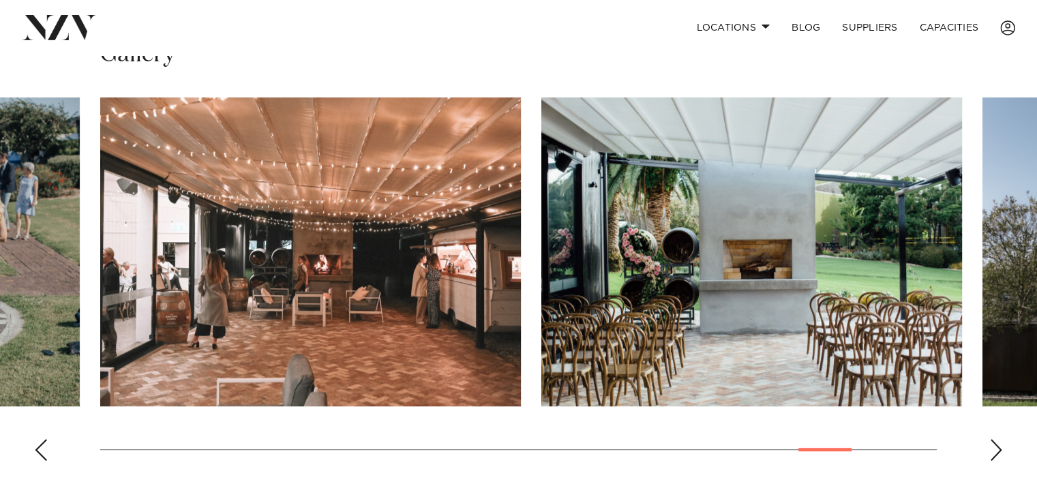
click at [997, 451] on div "Next slide" at bounding box center [996, 450] width 14 height 22
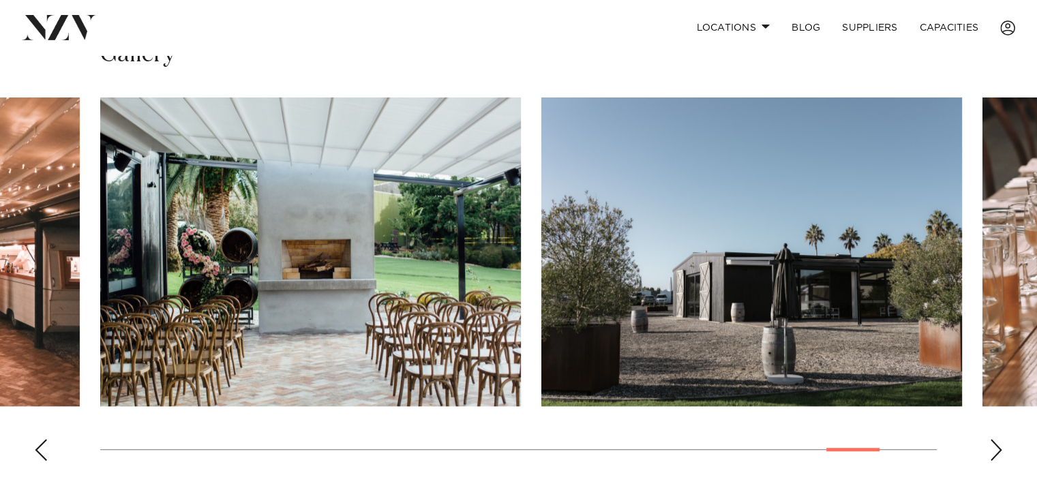
click at [997, 451] on div "Next slide" at bounding box center [996, 450] width 14 height 22
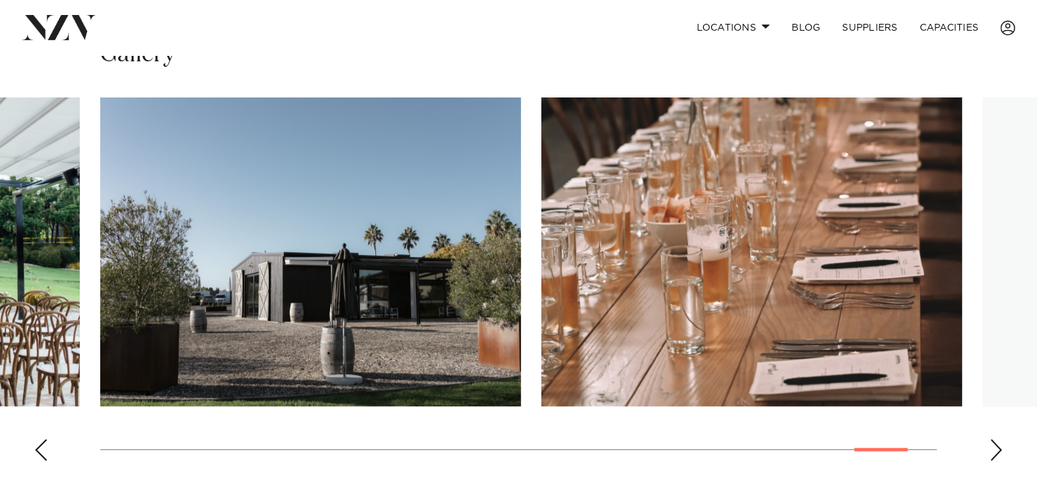
click at [997, 451] on div "Next slide" at bounding box center [996, 450] width 14 height 22
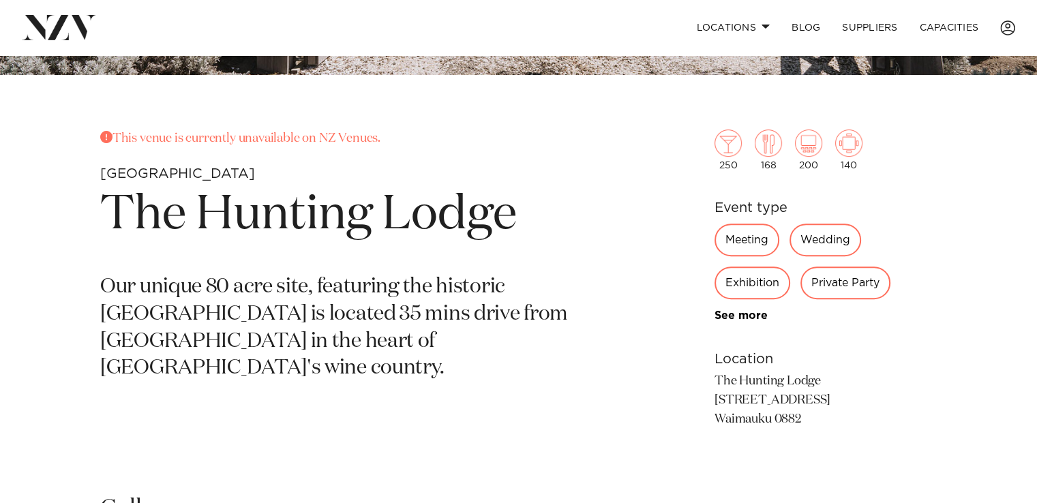
scroll to position [466, 0]
click at [811, 241] on div "Wedding" at bounding box center [826, 240] width 72 height 33
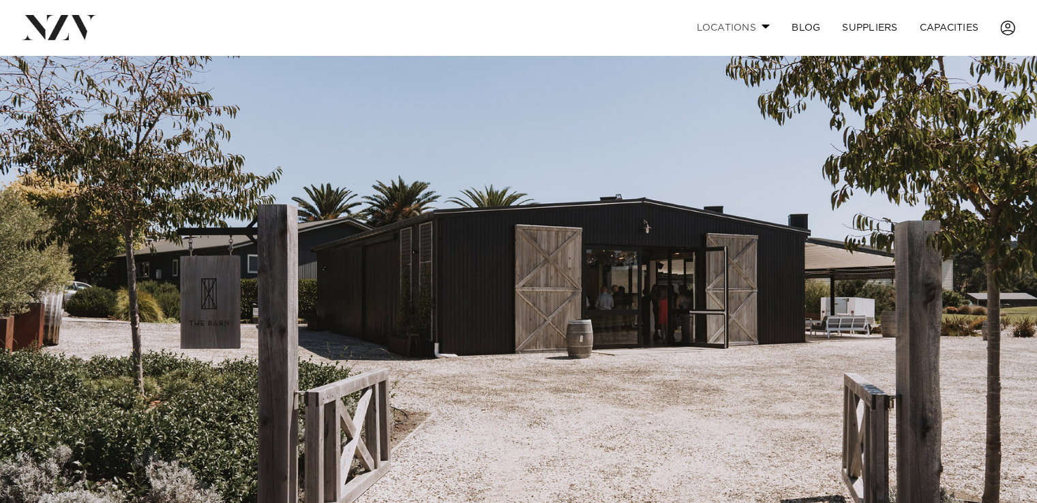
scroll to position [0, 0]
click at [755, 25] on link "Locations" at bounding box center [732, 27] width 95 height 29
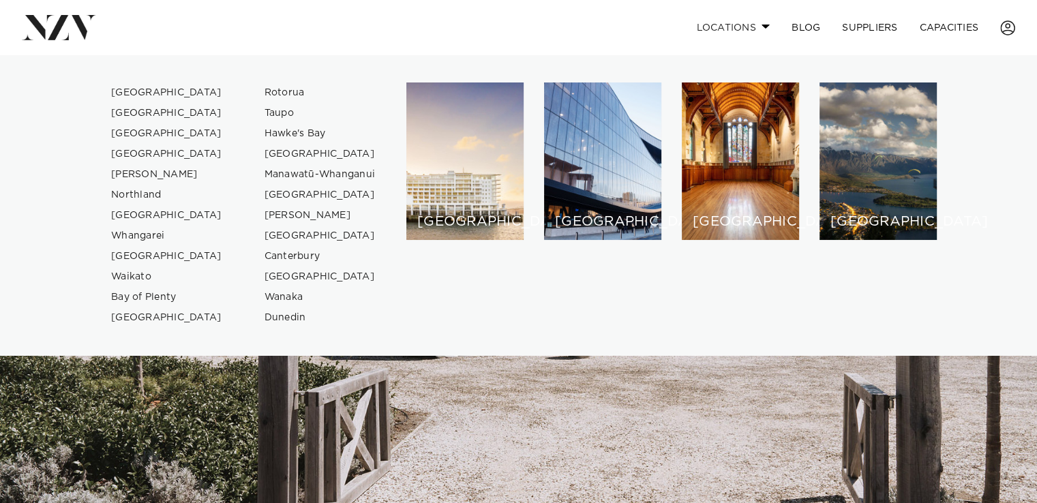
click at [755, 25] on link "Locations" at bounding box center [732, 27] width 95 height 29
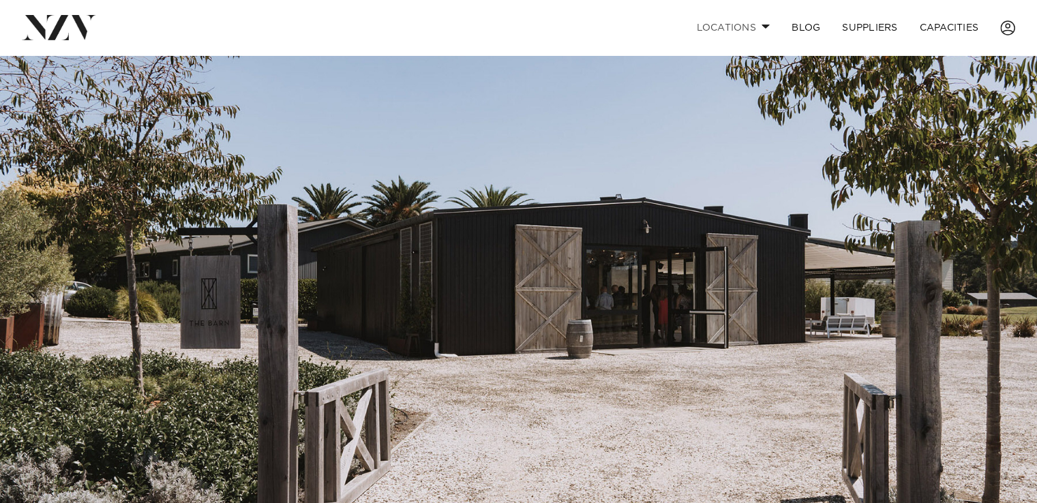
scroll to position [541, 0]
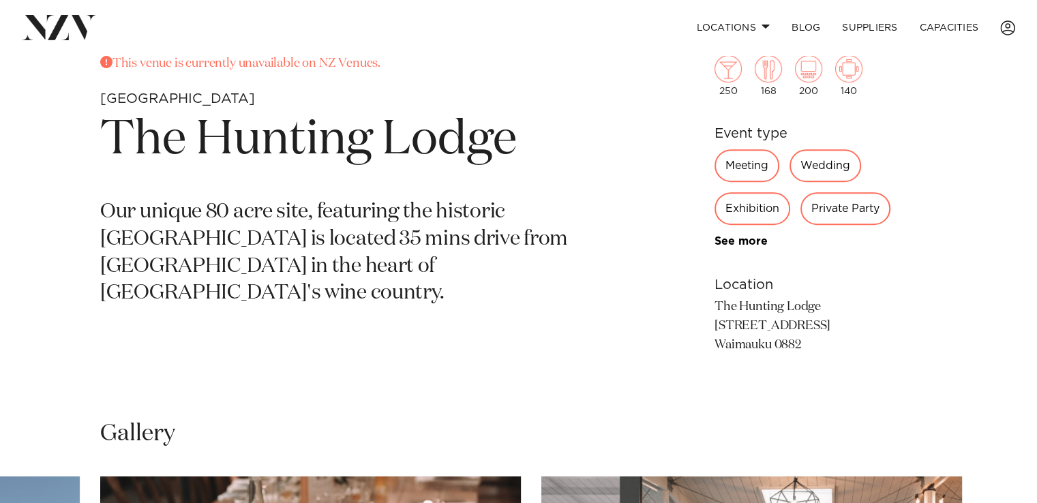
click at [499, 252] on p "Our unique 80 acre site, featuring the historic Hunting Lodge Homestead is loca…" at bounding box center [358, 253] width 517 height 109
click at [258, 128] on h1 "The Hunting Lodge" at bounding box center [358, 140] width 517 height 63
click at [148, 433] on h2 "Gallery" at bounding box center [137, 434] width 75 height 31
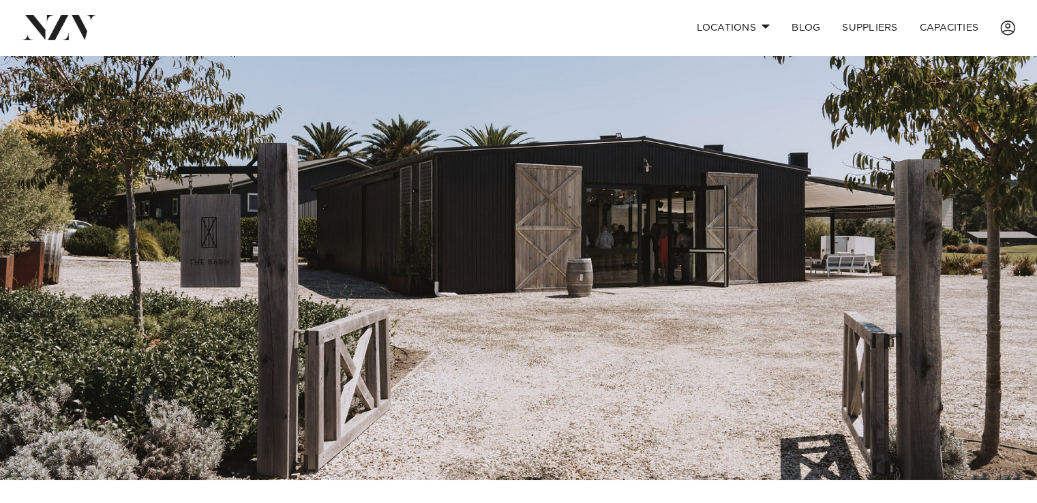
scroll to position [56, 0]
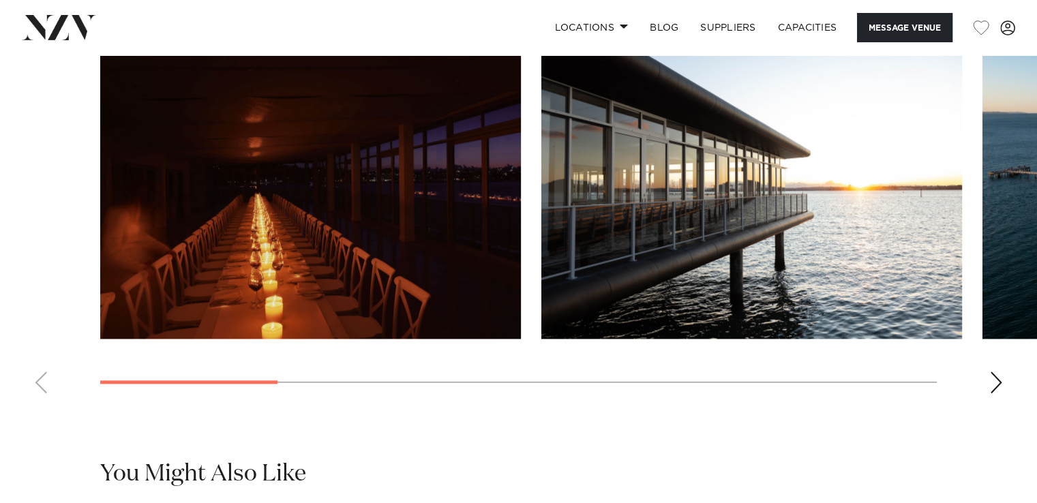
scroll to position [1320, 0]
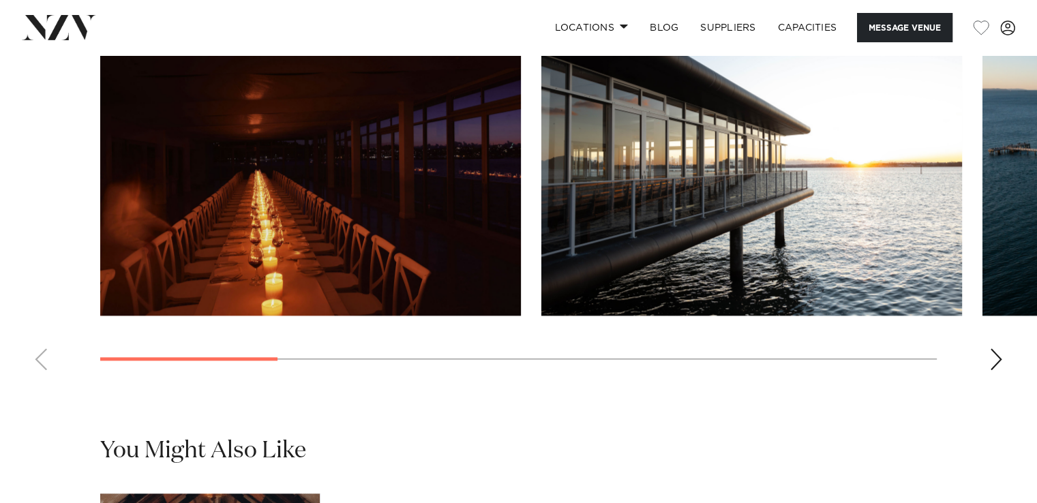
click at [420, 262] on img "1 / 9" at bounding box center [310, 161] width 421 height 309
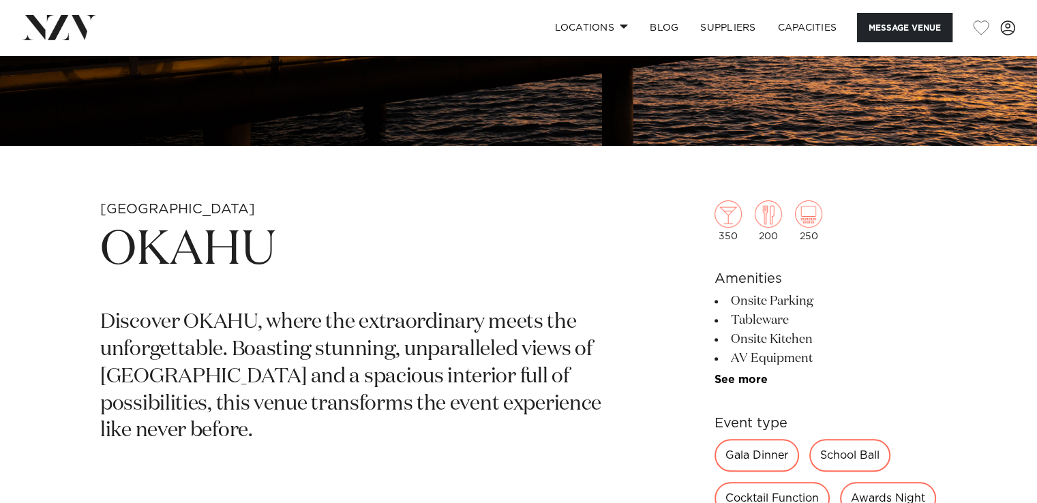
scroll to position [479, 0]
